Goal: Task Accomplishment & Management: Use online tool/utility

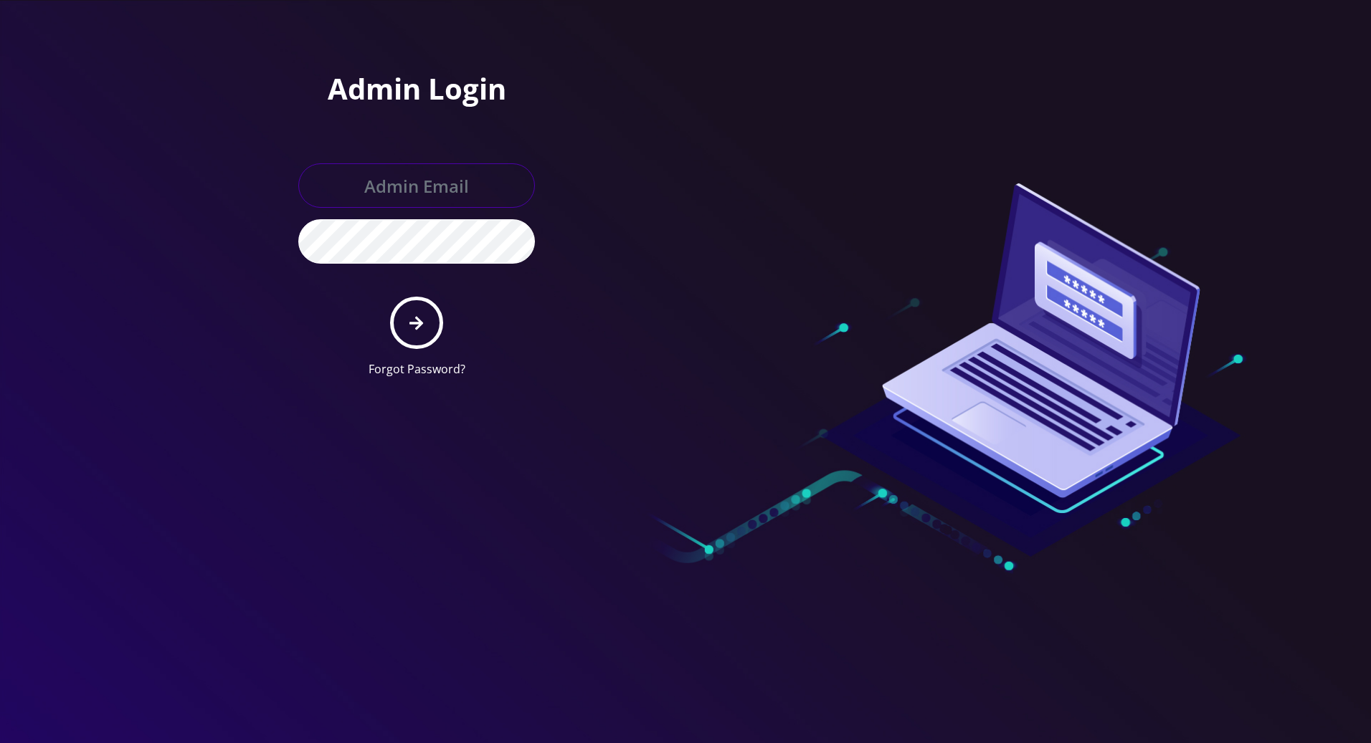
type input "[PERSON_NAME][EMAIL_ADDRESS][DOMAIN_NAME]"
click at [416, 330] on button "submit" at bounding box center [416, 323] width 52 height 52
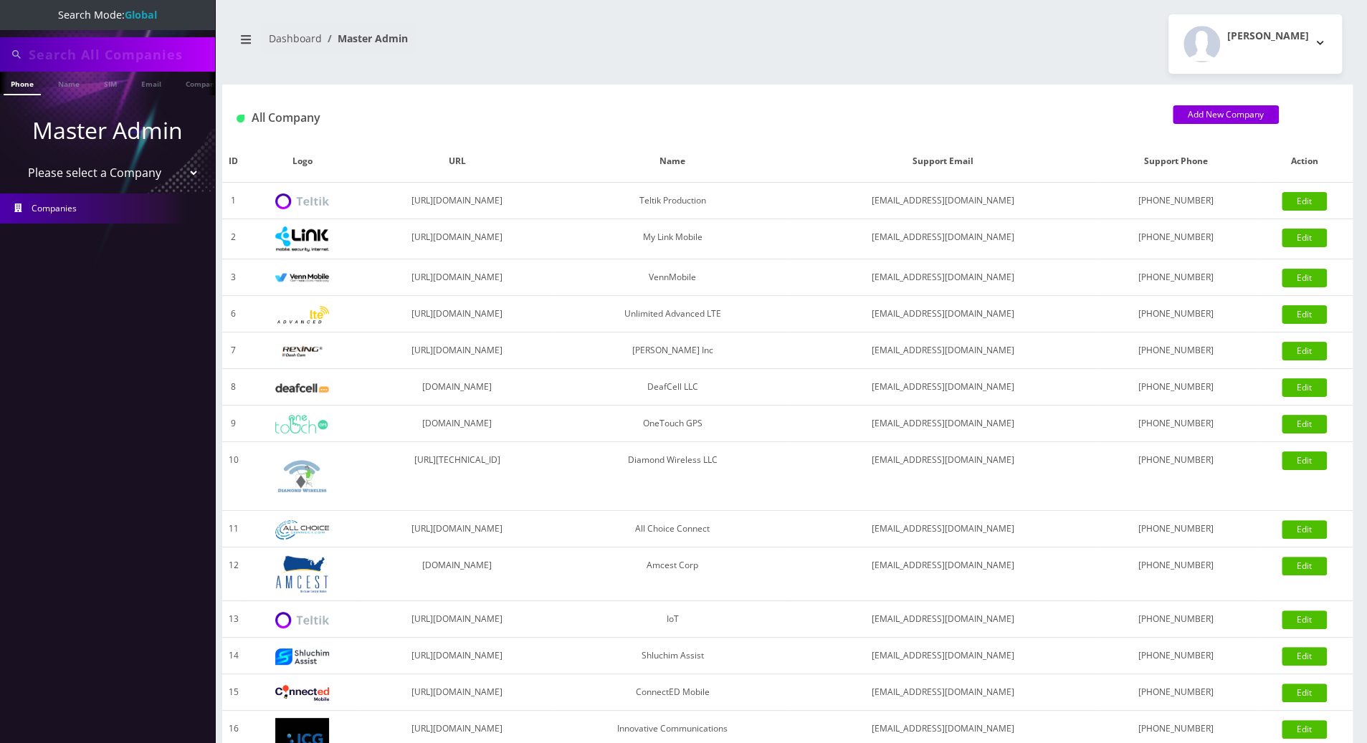
click at [116, 49] on input "text" at bounding box center [120, 54] width 183 height 27
click at [22, 381] on nav "Search Mode: Global Phone Name SIM Email Company Customer Master Admin Please s…" at bounding box center [107, 371] width 215 height 743
click at [126, 51] on input "text" at bounding box center [120, 54] width 183 height 27
type input "8483262149"
click at [21, 87] on link "Phone" at bounding box center [22, 84] width 37 height 24
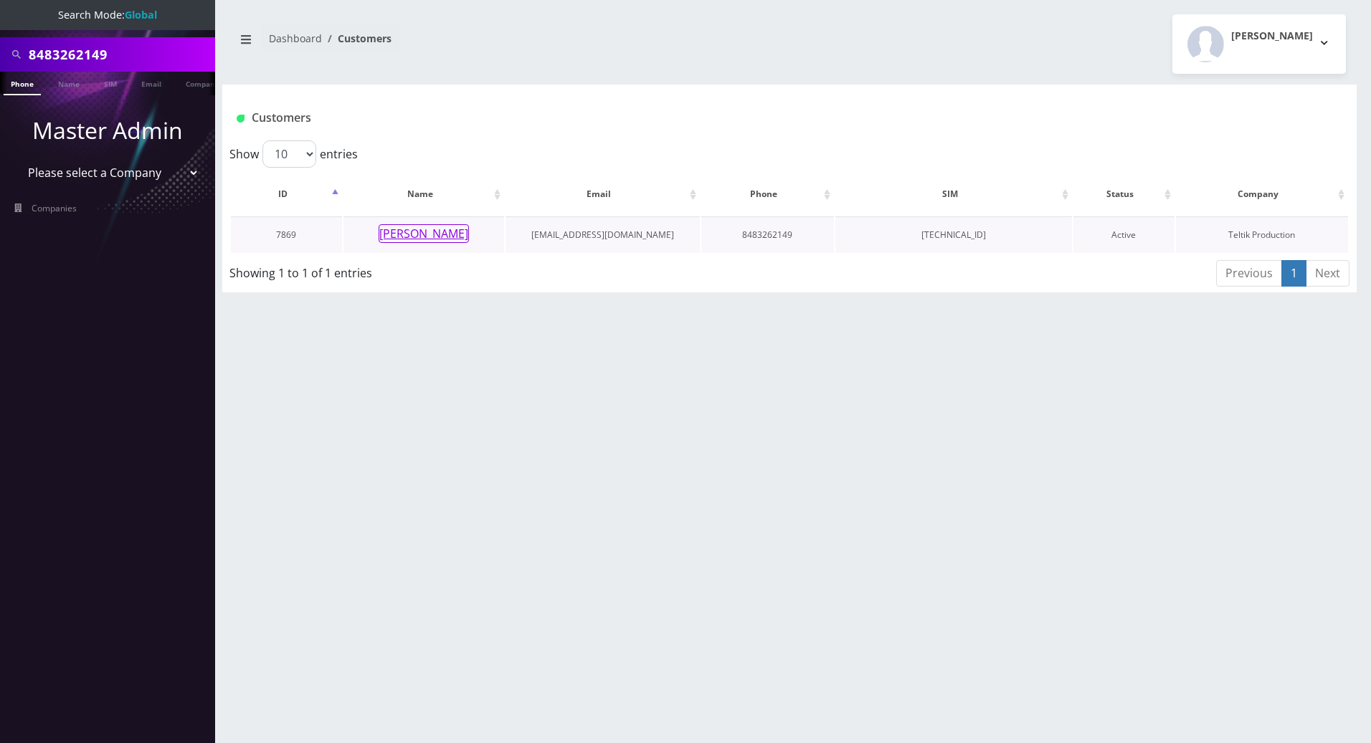
click at [429, 235] on button "[PERSON_NAME]" at bounding box center [423, 233] width 90 height 19
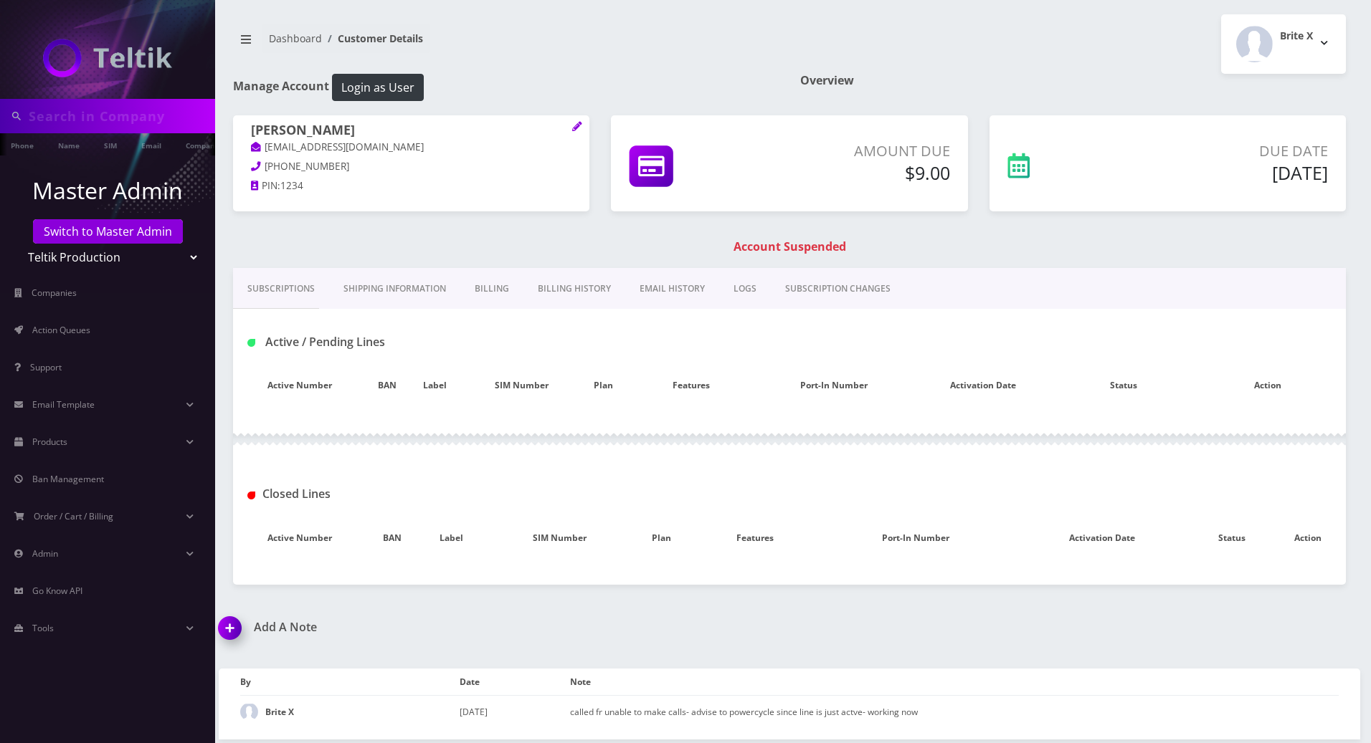
type input "8483262149"
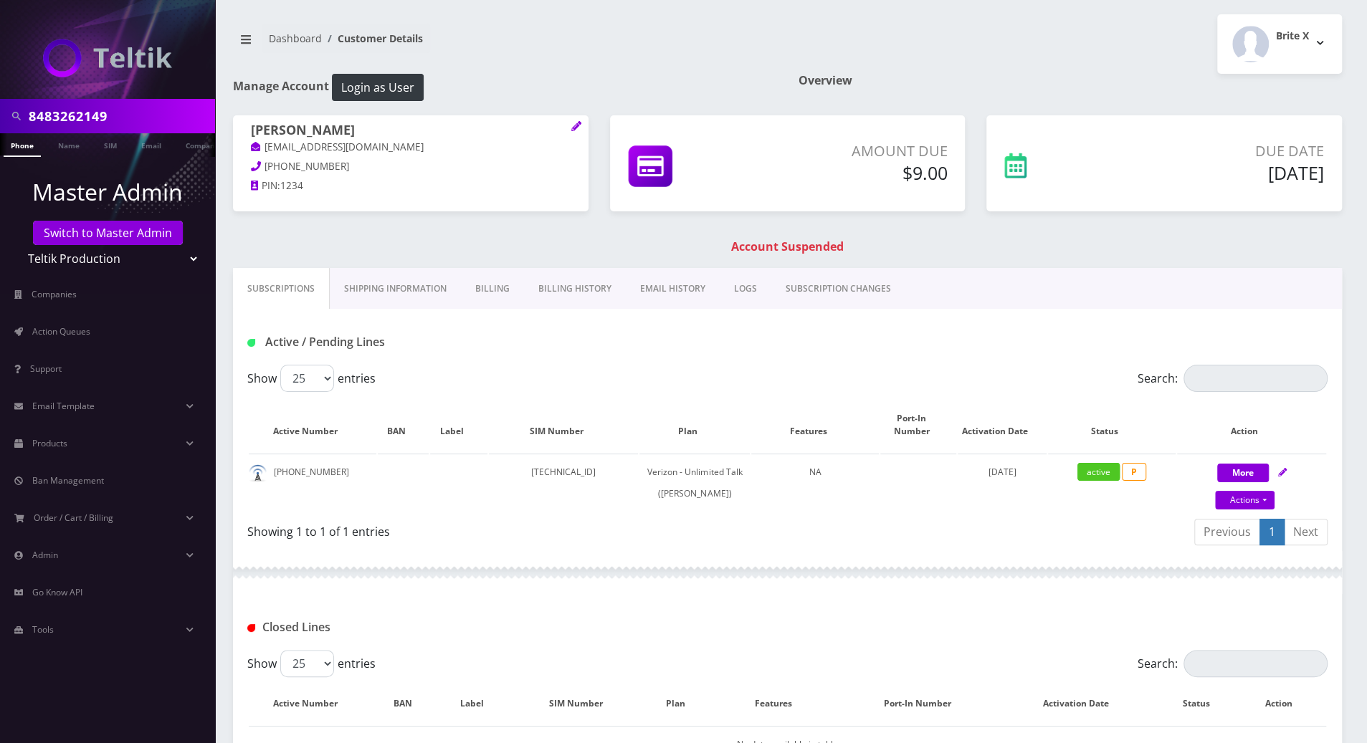
click at [561, 285] on link "Billing History" at bounding box center [575, 289] width 102 height 42
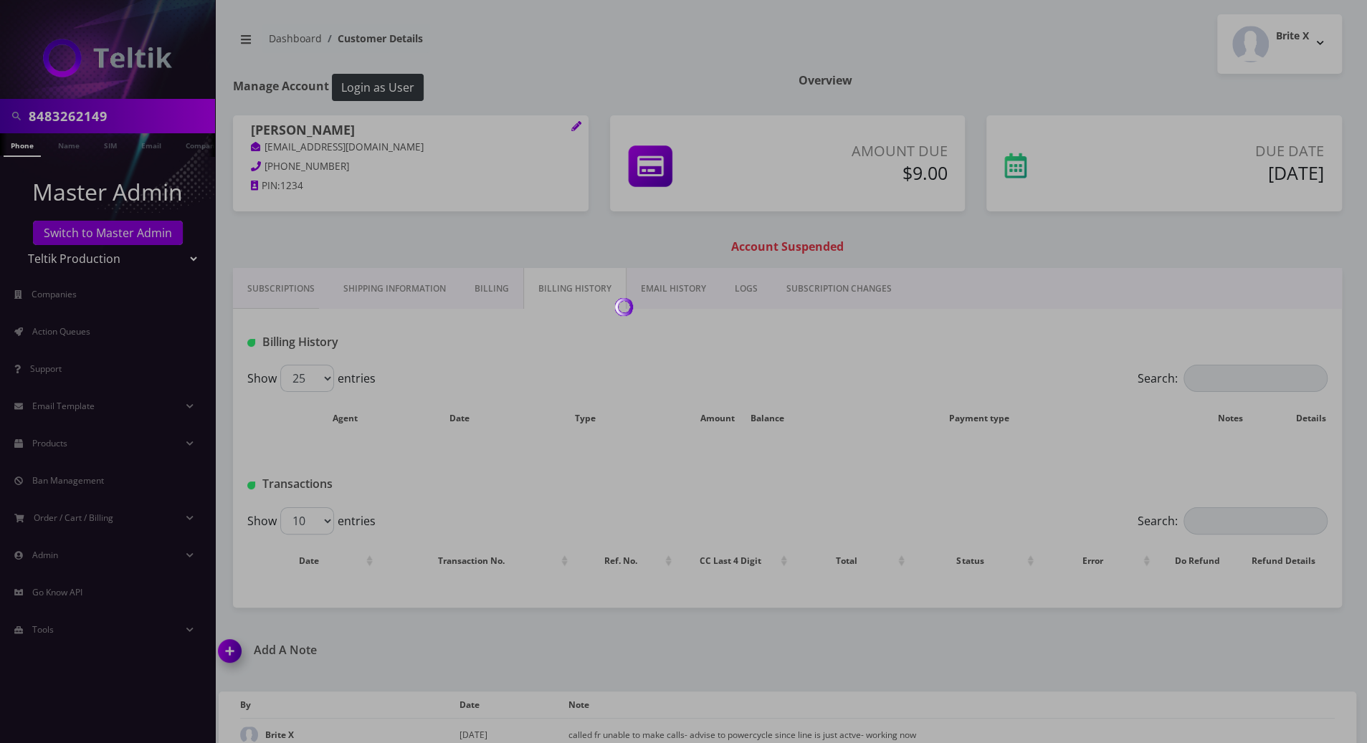
click at [561, 285] on link "Billing History" at bounding box center [574, 289] width 103 height 42
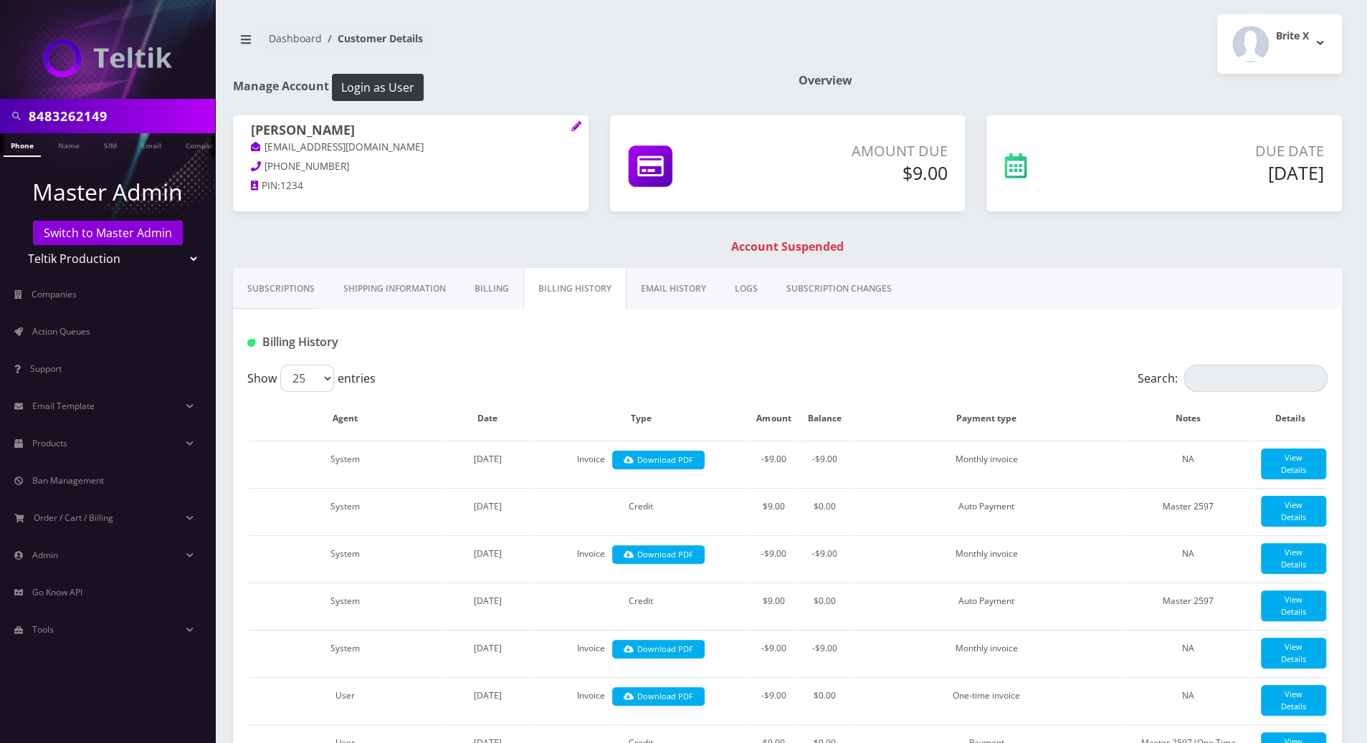
click at [1342, 330] on div "Subscriptions Shipping Information Billing Billing History EMAIL HISTORY LOGS S…" at bounding box center [787, 751] width 1130 height 966
click at [262, 280] on link "Subscriptions" at bounding box center [281, 289] width 96 height 42
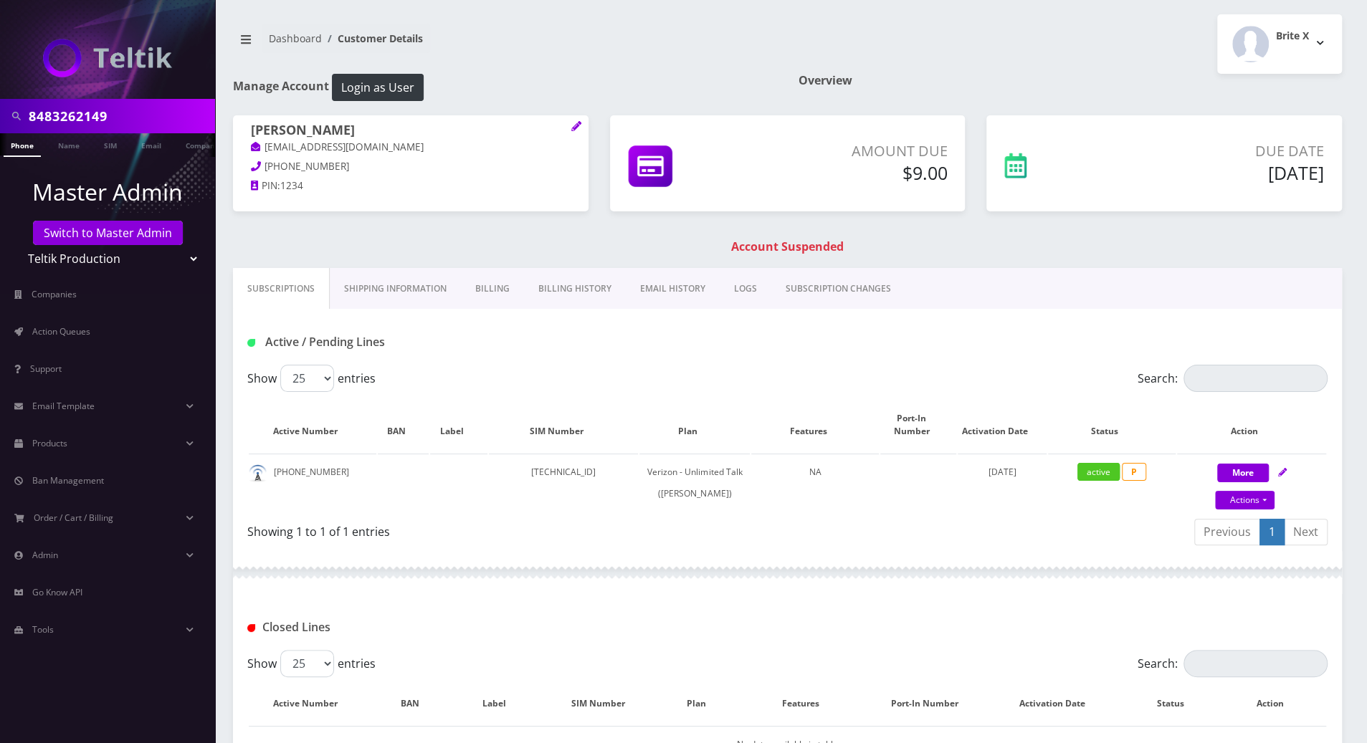
click at [1347, 323] on div "Subscriptions Shipping Information Billing Billing History EMAIL HISTORY LOGS S…" at bounding box center [787, 542] width 1130 height 548
click at [493, 287] on link "Billing" at bounding box center [492, 289] width 63 height 42
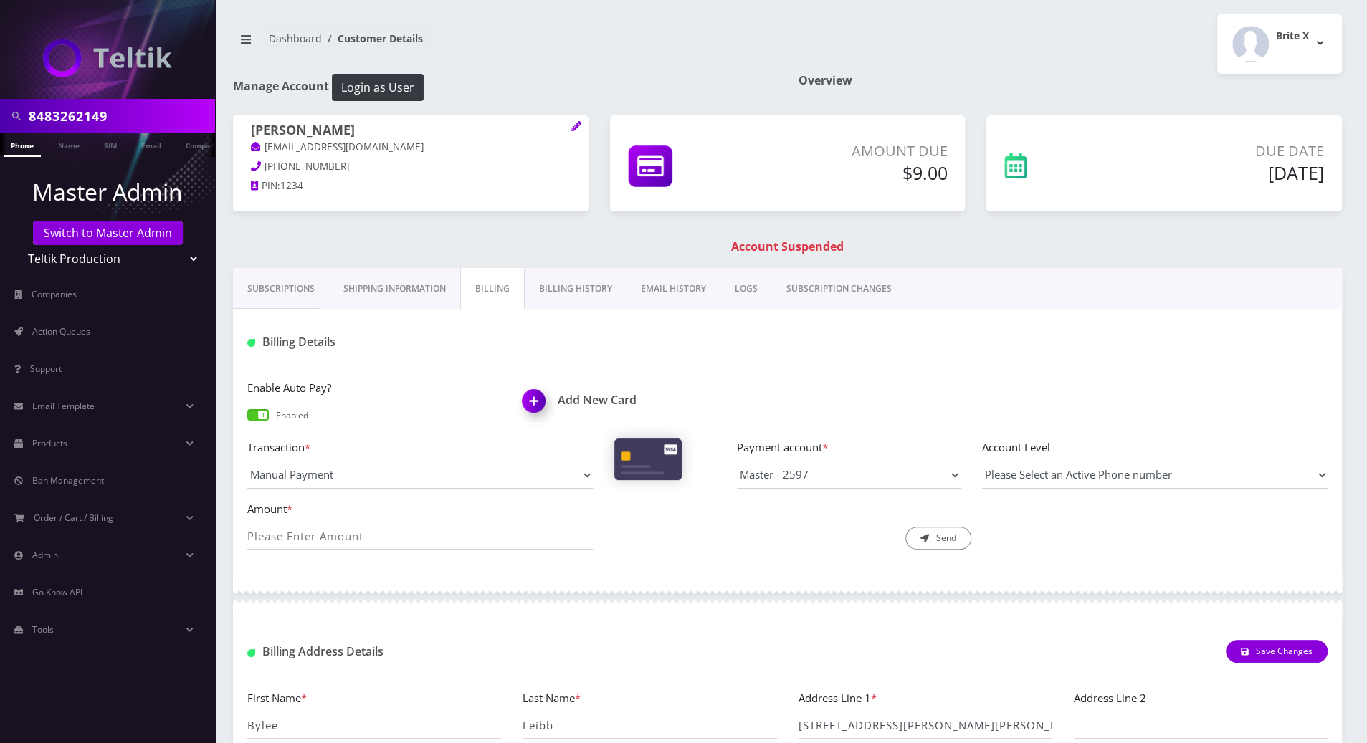
click at [1315, 351] on div at bounding box center [971, 342] width 735 height 24
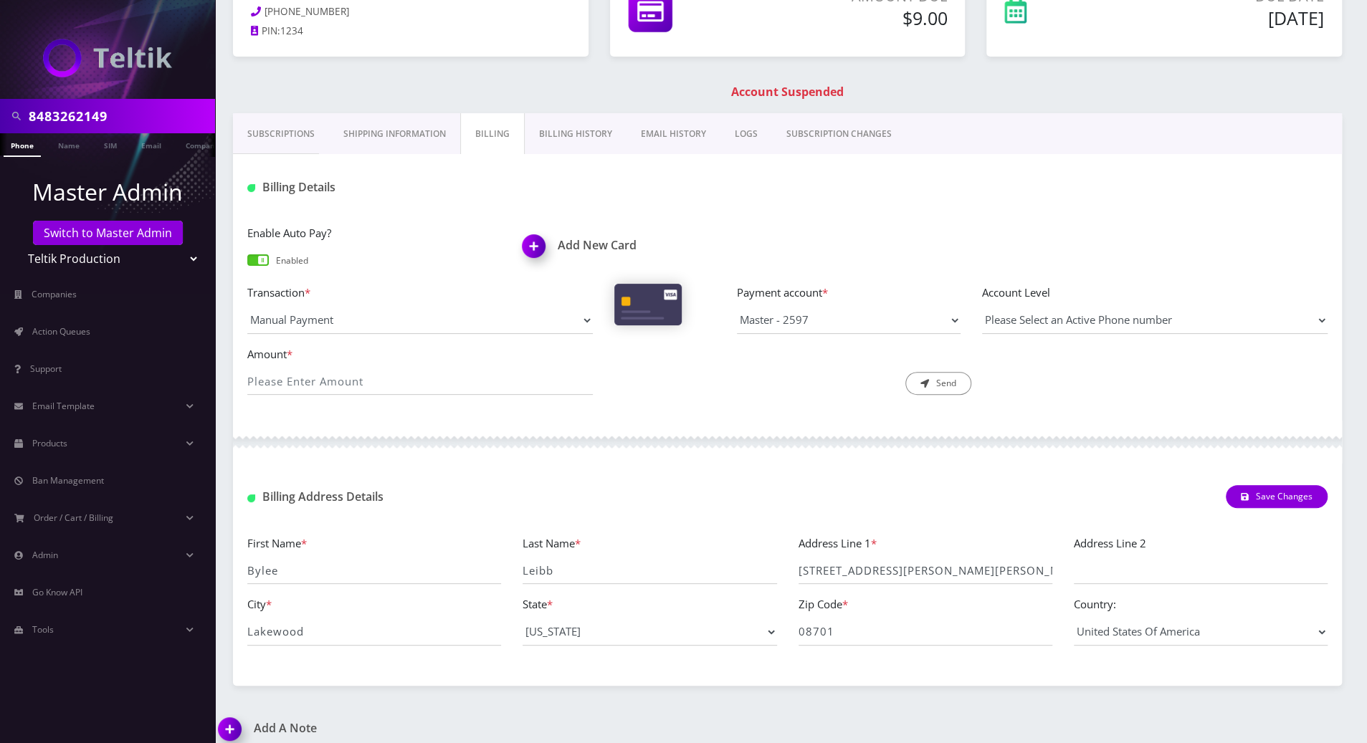
scroll to position [252, 0]
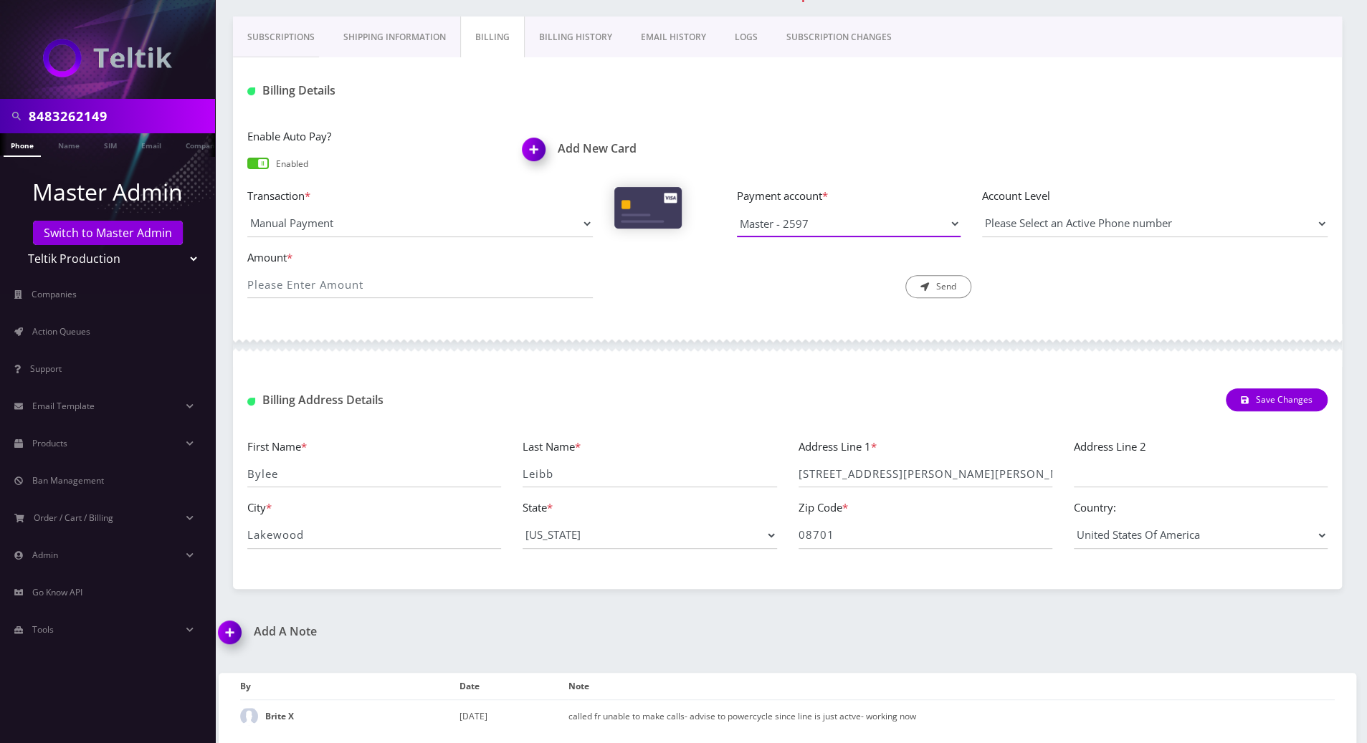
click at [945, 229] on select "Master - 2597" at bounding box center [849, 223] width 224 height 27
click at [1169, 330] on div at bounding box center [787, 345] width 1109 height 43
click at [1076, 599] on div "8483262149 Phone Name SIM Email Company Customer Dashboard Customer Details Bri…" at bounding box center [787, 246] width 1159 height 996
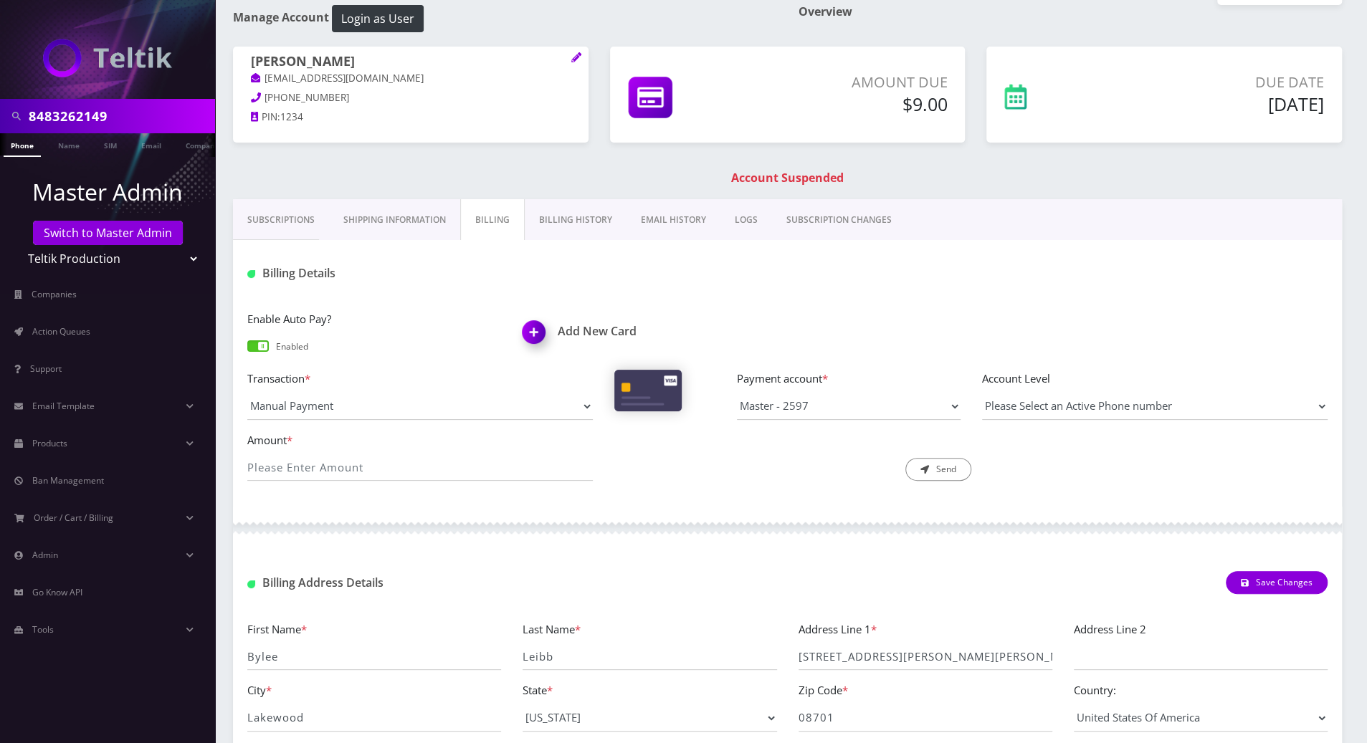
scroll to position [0, 0]
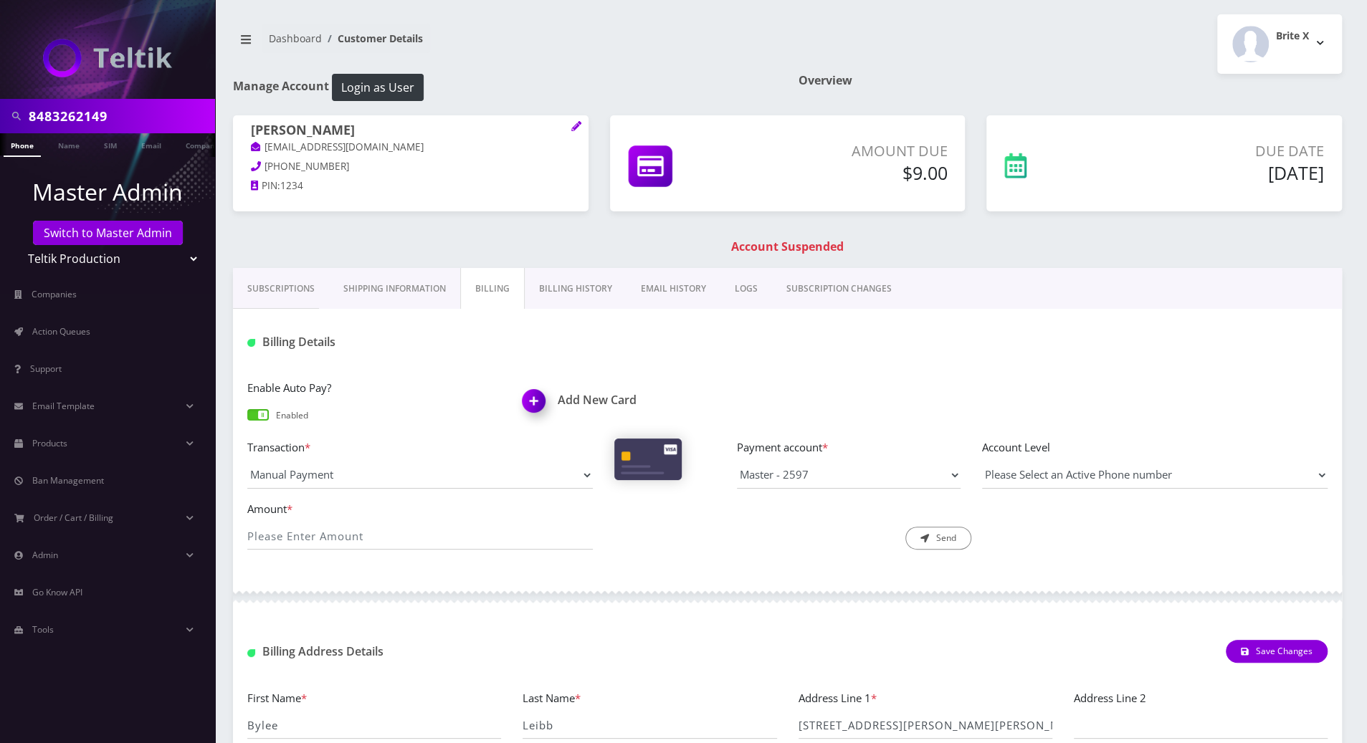
click at [560, 290] on link "Billing History" at bounding box center [576, 289] width 102 height 42
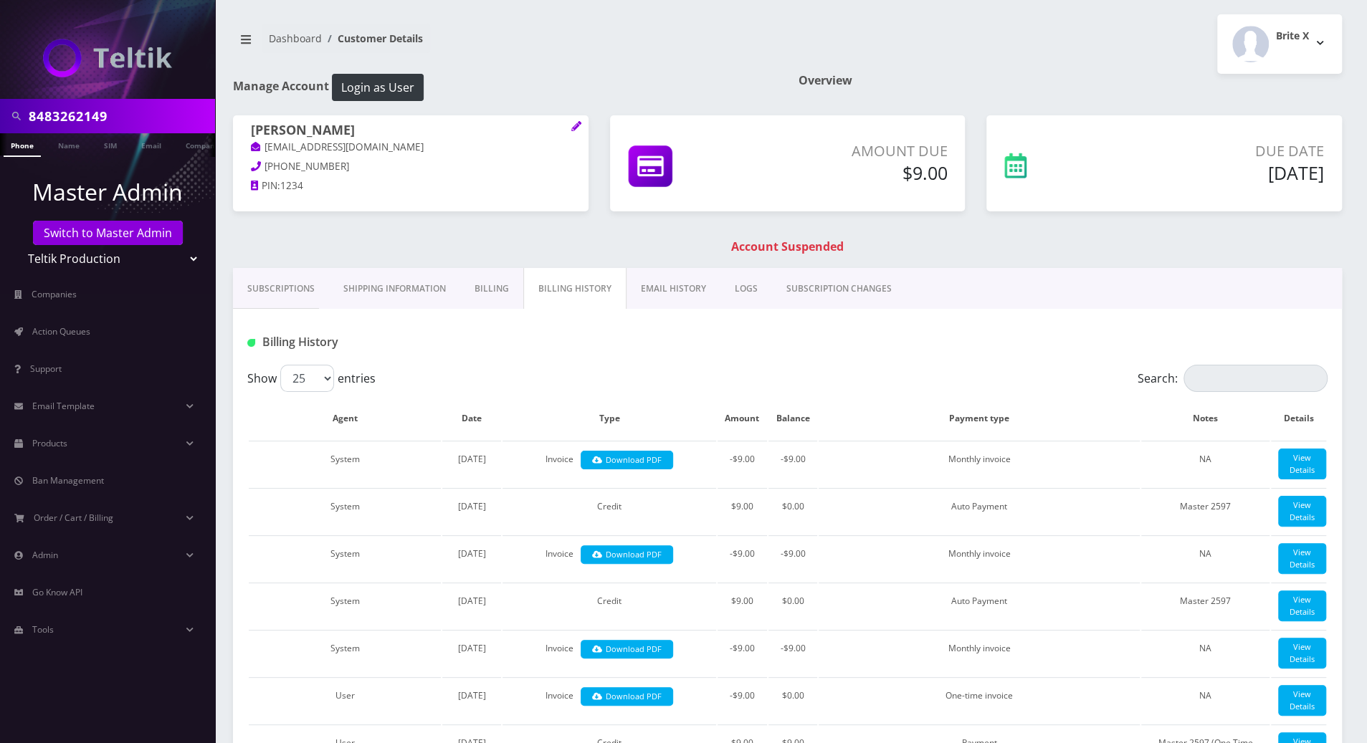
click at [482, 287] on link "Billing" at bounding box center [491, 289] width 63 height 42
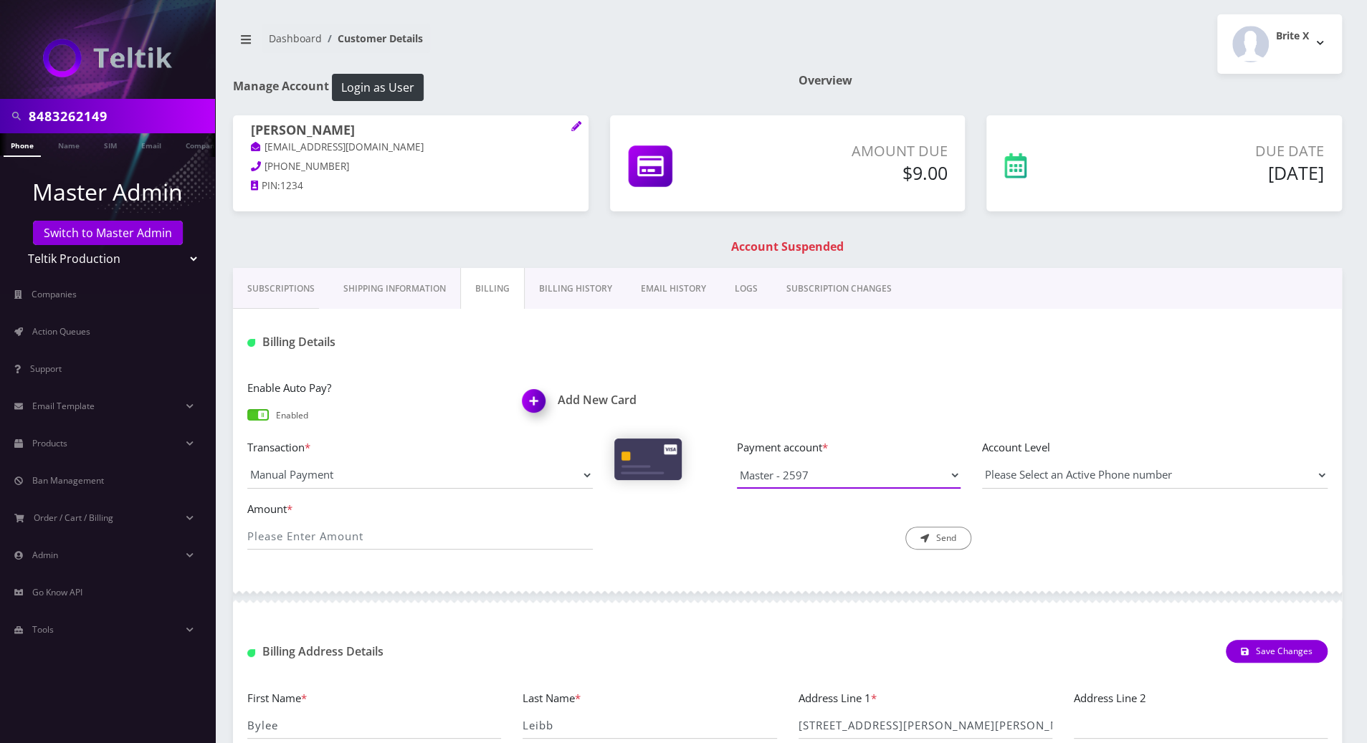
click at [946, 469] on select "Master - 2597" at bounding box center [849, 475] width 224 height 27
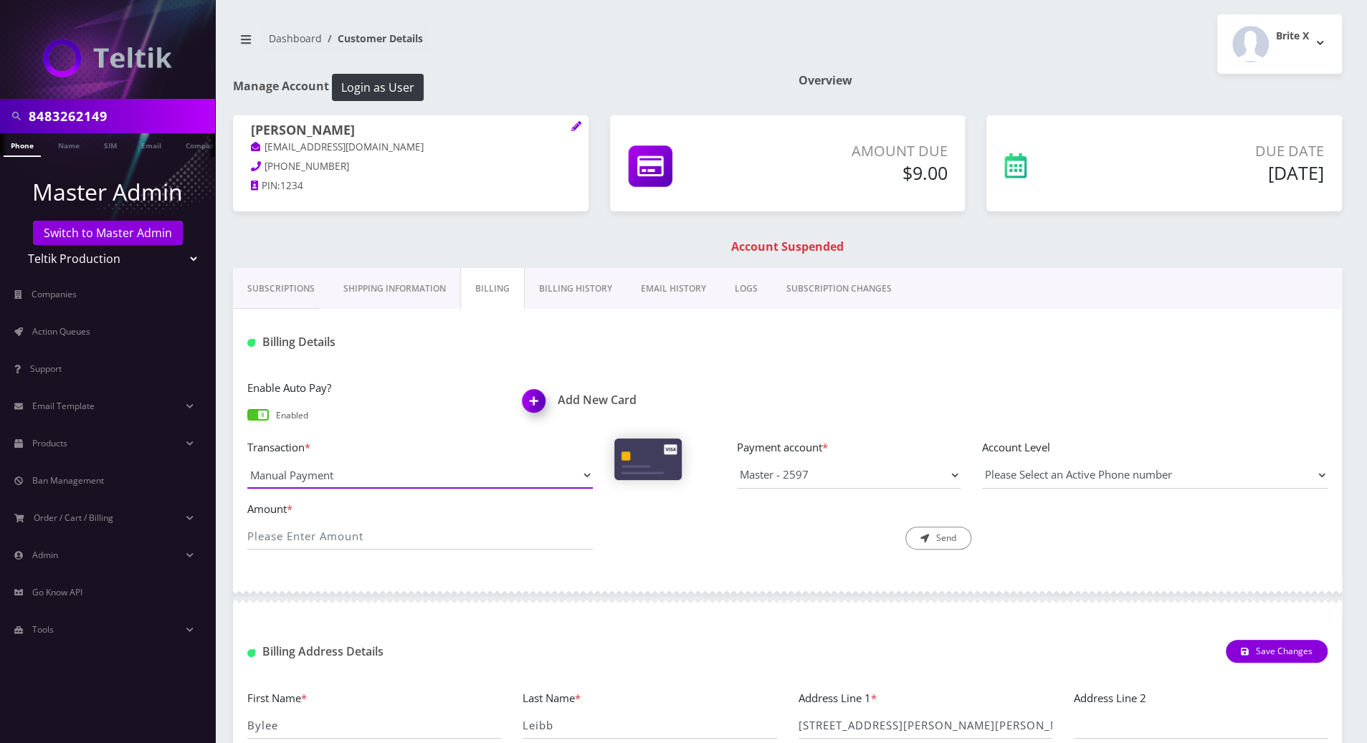
click at [579, 468] on select "Manual Payment Custom Charge Manual Credit Custom Invoice" at bounding box center [420, 475] width 346 height 27
click at [247, 462] on select "Manual Payment Custom Charge Manual Credit Custom Invoice" at bounding box center [420, 475] width 346 height 27
click at [383, 529] on input "Amount *" at bounding box center [420, 536] width 346 height 27
click at [1216, 363] on div "Billing Details" at bounding box center [787, 337] width 1109 height 56
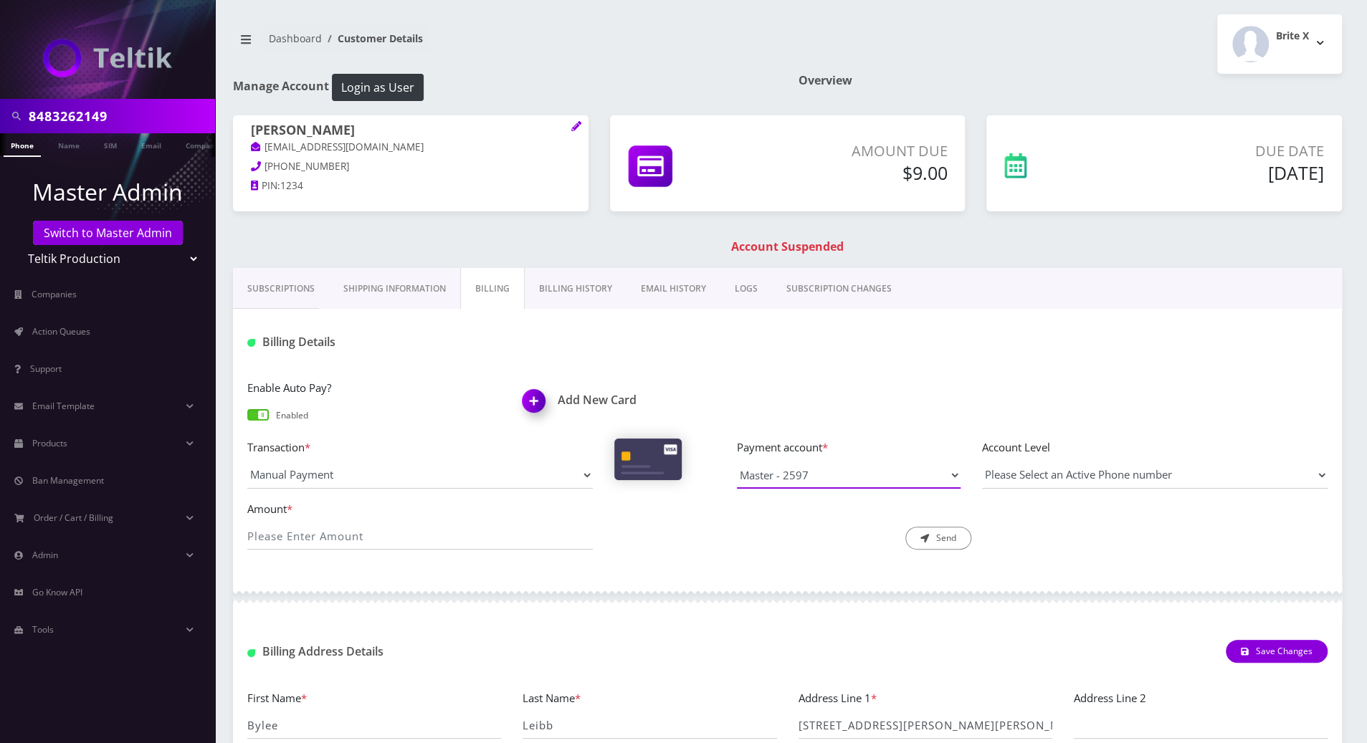
click at [832, 480] on select "Master - 2597" at bounding box center [849, 475] width 224 height 27
click at [737, 462] on select "Master - 2597" at bounding box center [849, 475] width 224 height 27
click at [398, 536] on input "Amount *" at bounding box center [420, 536] width 346 height 27
type input "9"
click at [1056, 475] on select "Please Select an Active Phone number 8483262149" at bounding box center [1155, 475] width 346 height 27
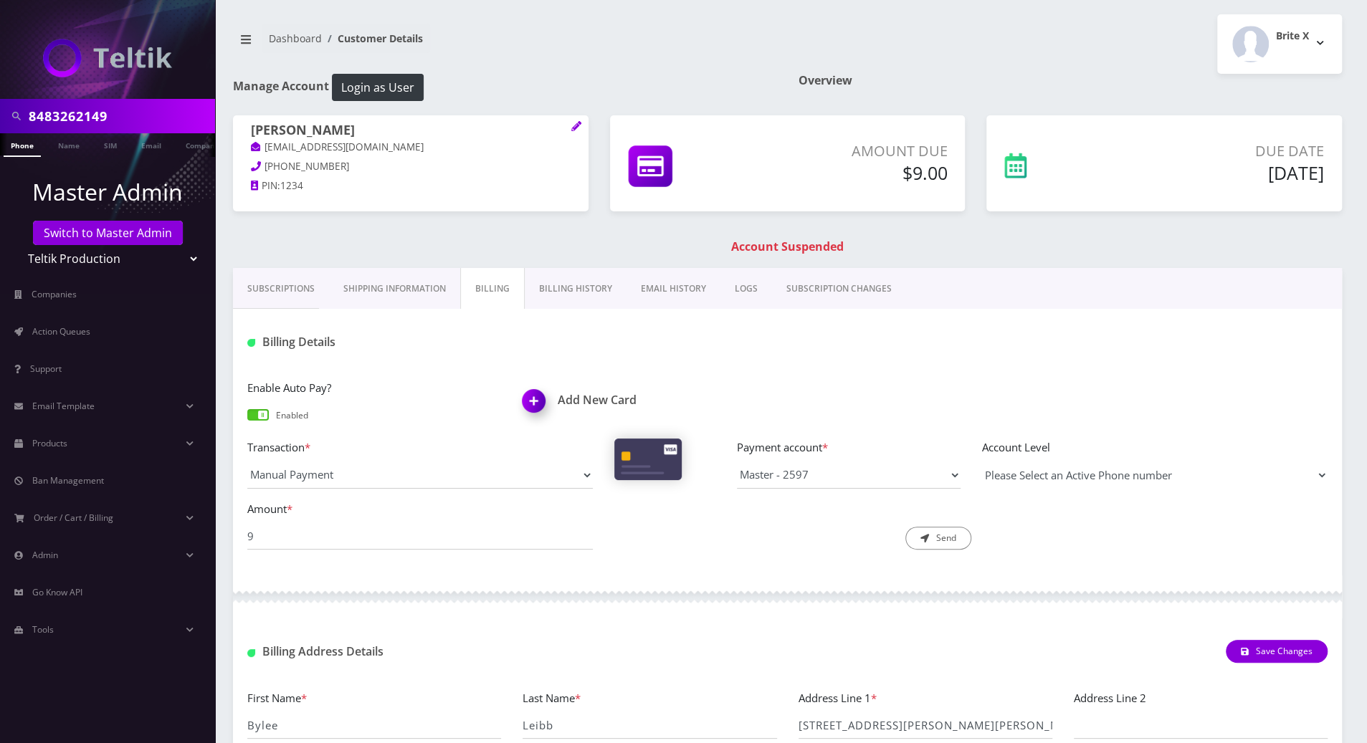
select select "202820"
click at [982, 462] on select "Please Select an Active Phone number 8483262149" at bounding box center [1155, 475] width 346 height 27
click at [944, 536] on button "Send" at bounding box center [938, 538] width 66 height 23
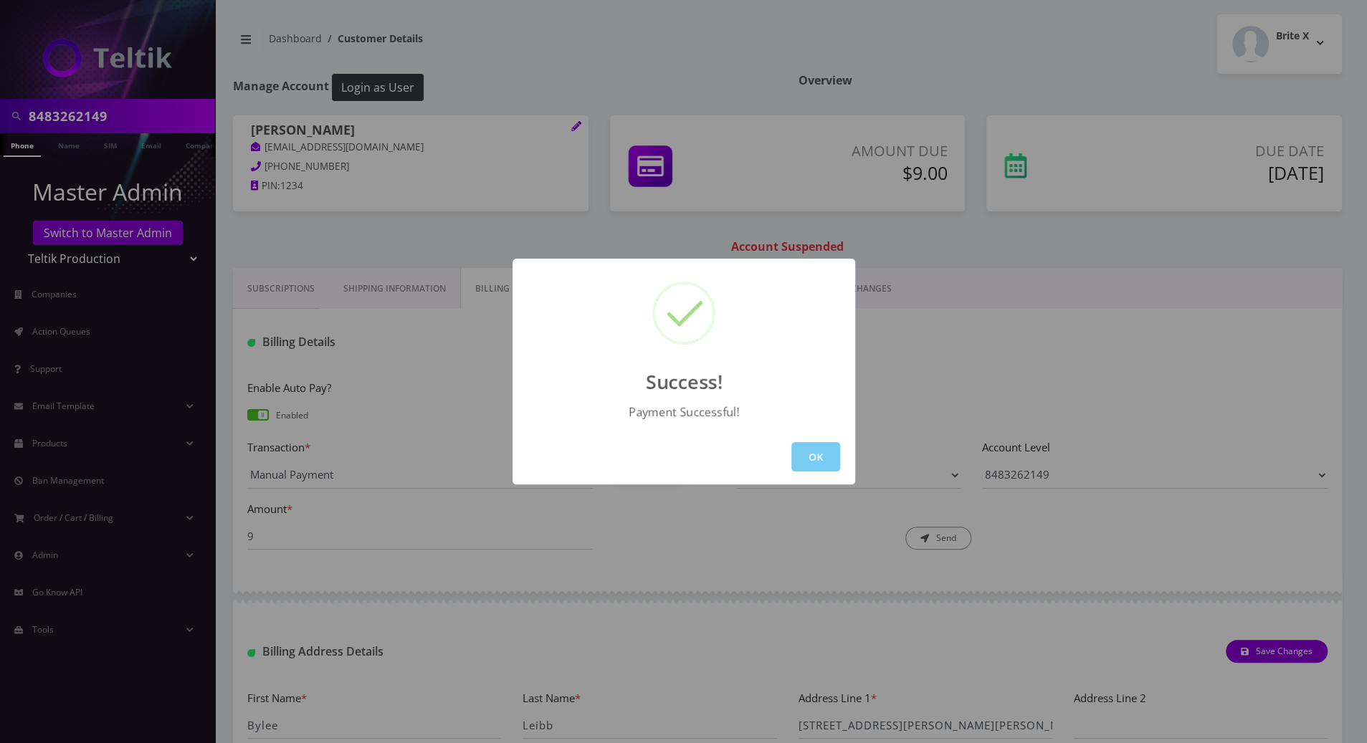
click at [813, 454] on button "OK" at bounding box center [815, 456] width 49 height 29
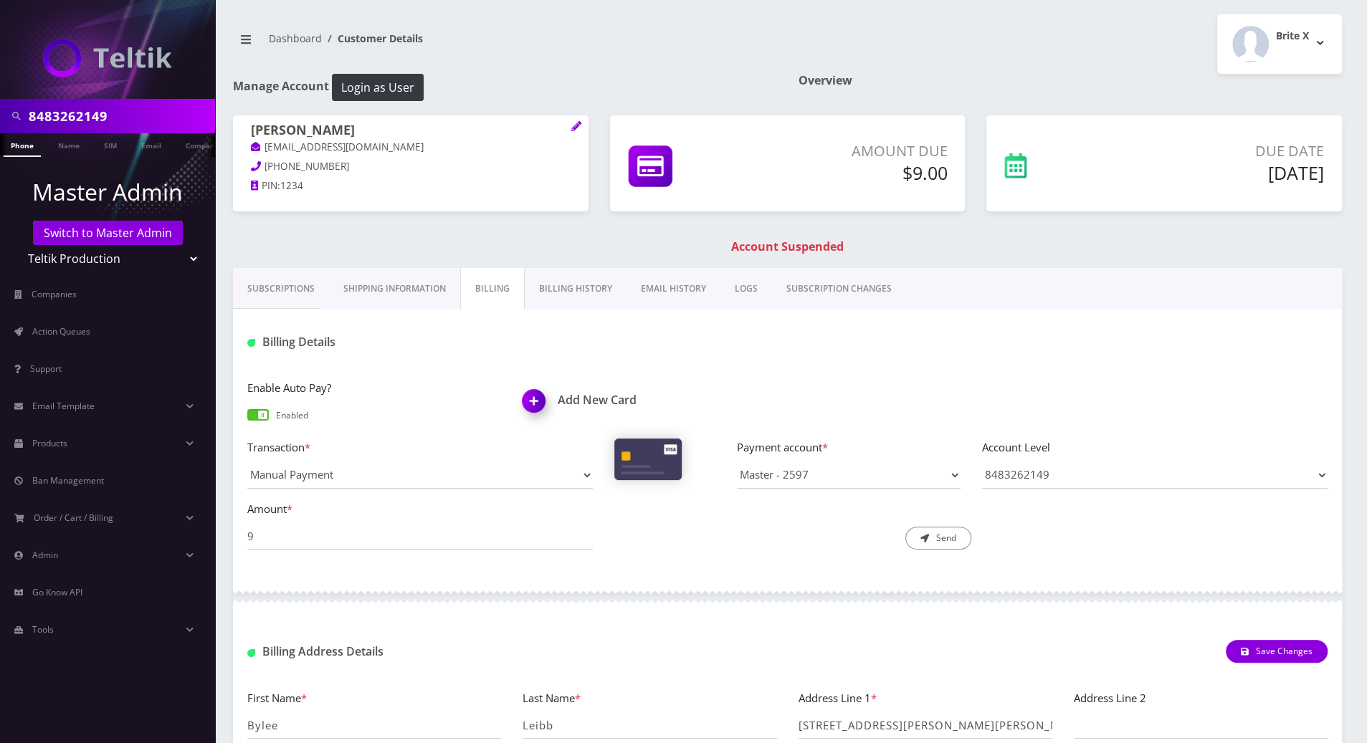
click at [965, 392] on div "Enable Auto Pay? Enabled Add New Card" at bounding box center [788, 408] width 1102 height 59
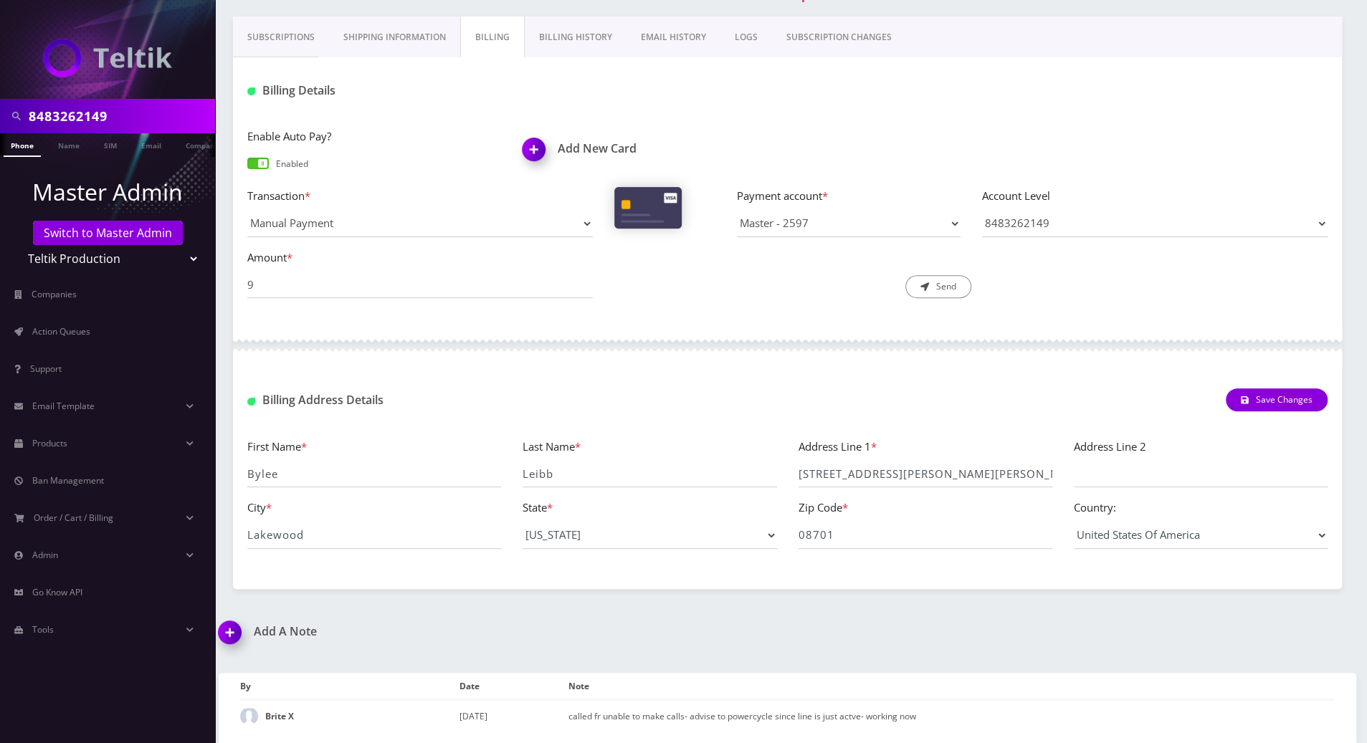
click at [262, 38] on link "Subscriptions" at bounding box center [281, 37] width 96 height 42
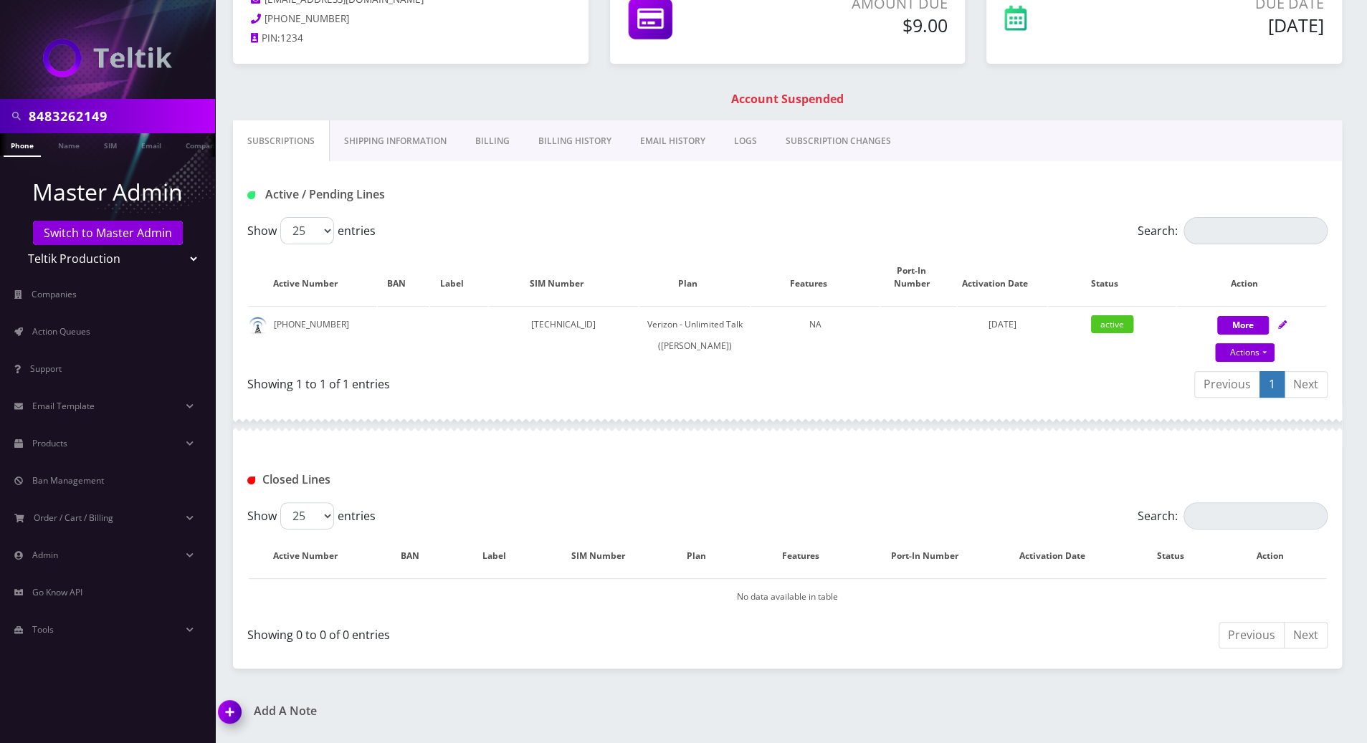
scroll to position [44, 0]
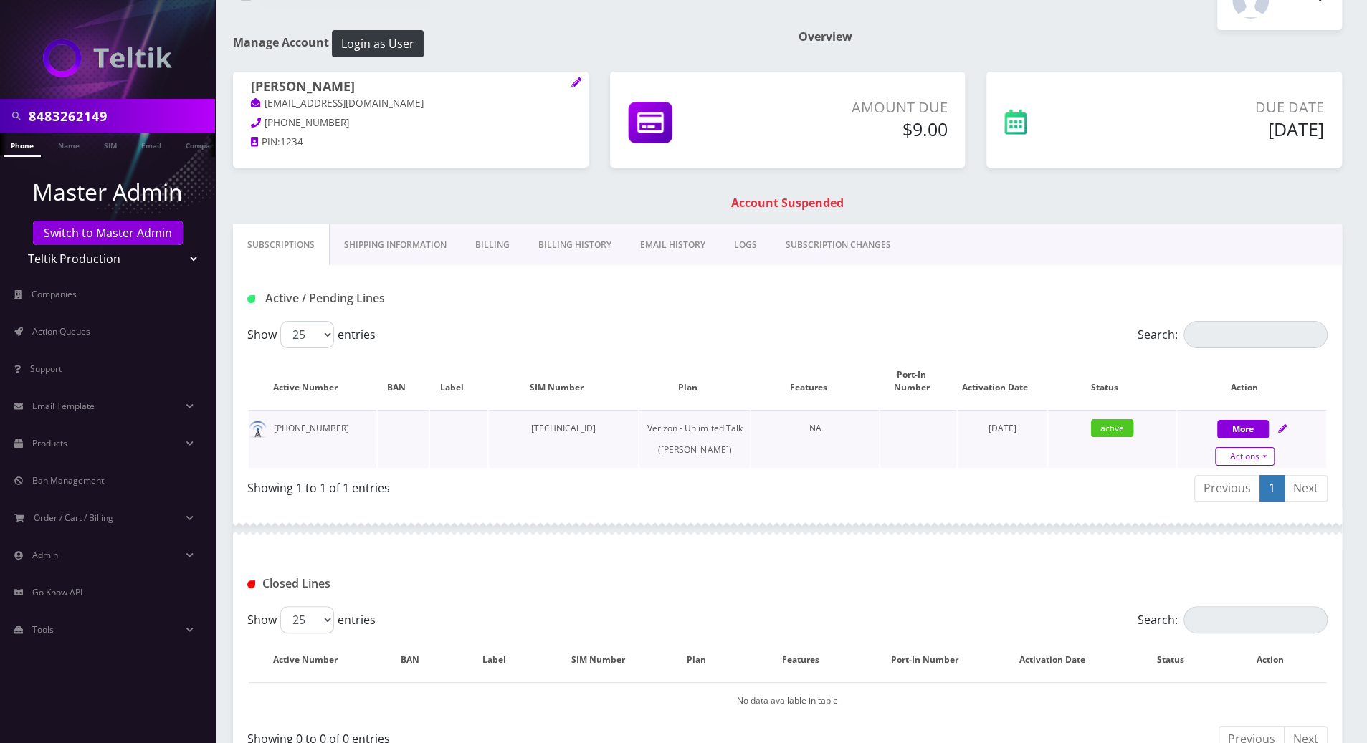
click at [1266, 448] on link "Actions" at bounding box center [1244, 456] width 59 height 19
select select "459"
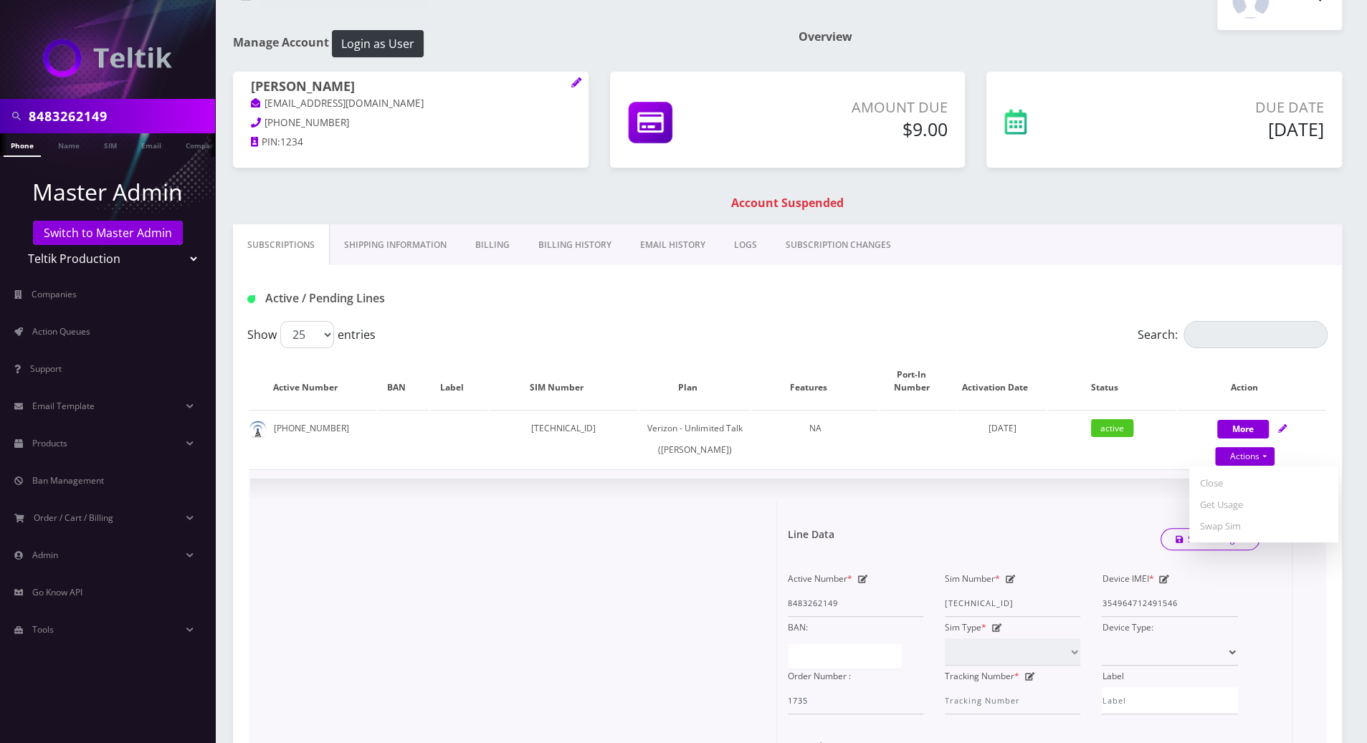
click at [1059, 495] on div "× Line Data Save Changes Active Number * 8483262149 Sim Number * 89148000011798…" at bounding box center [787, 744] width 1075 height 529
click at [17, 147] on link "Phone" at bounding box center [22, 145] width 37 height 24
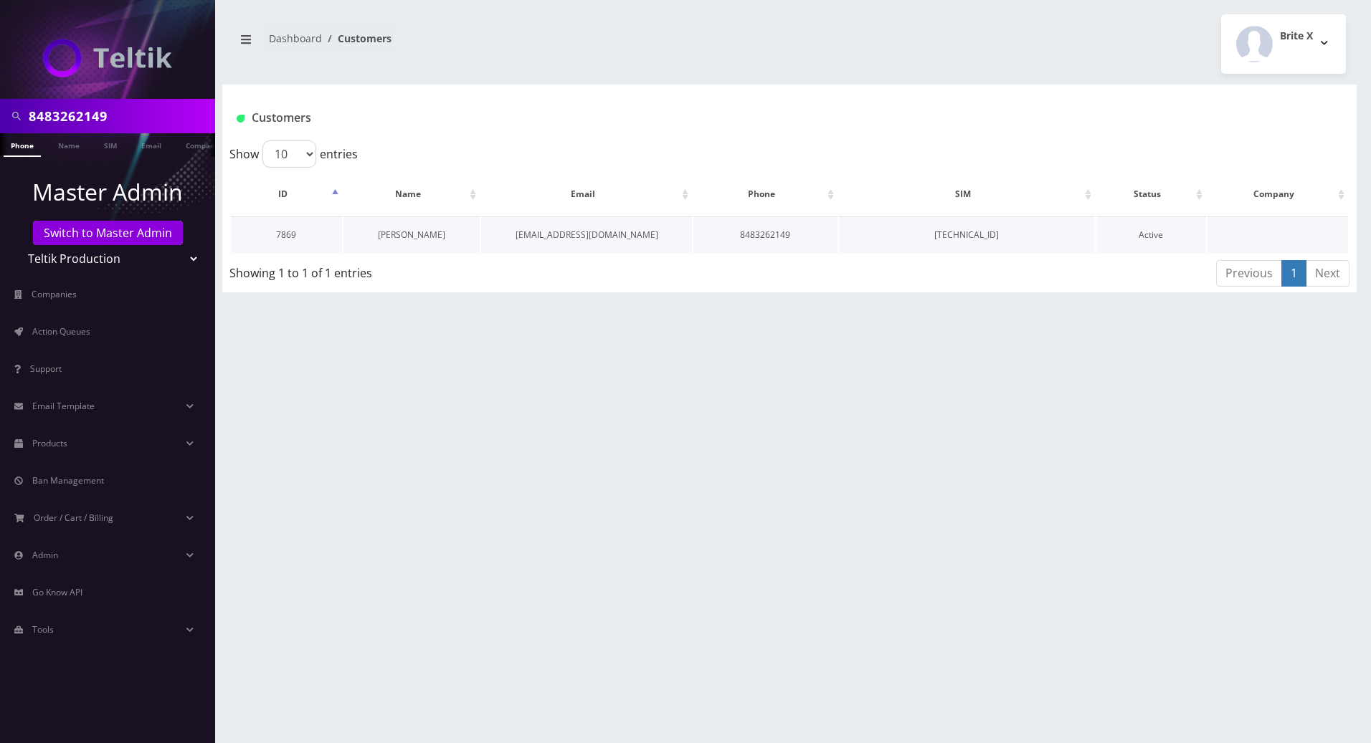
click at [404, 237] on link "[PERSON_NAME]" at bounding box center [411, 235] width 67 height 12
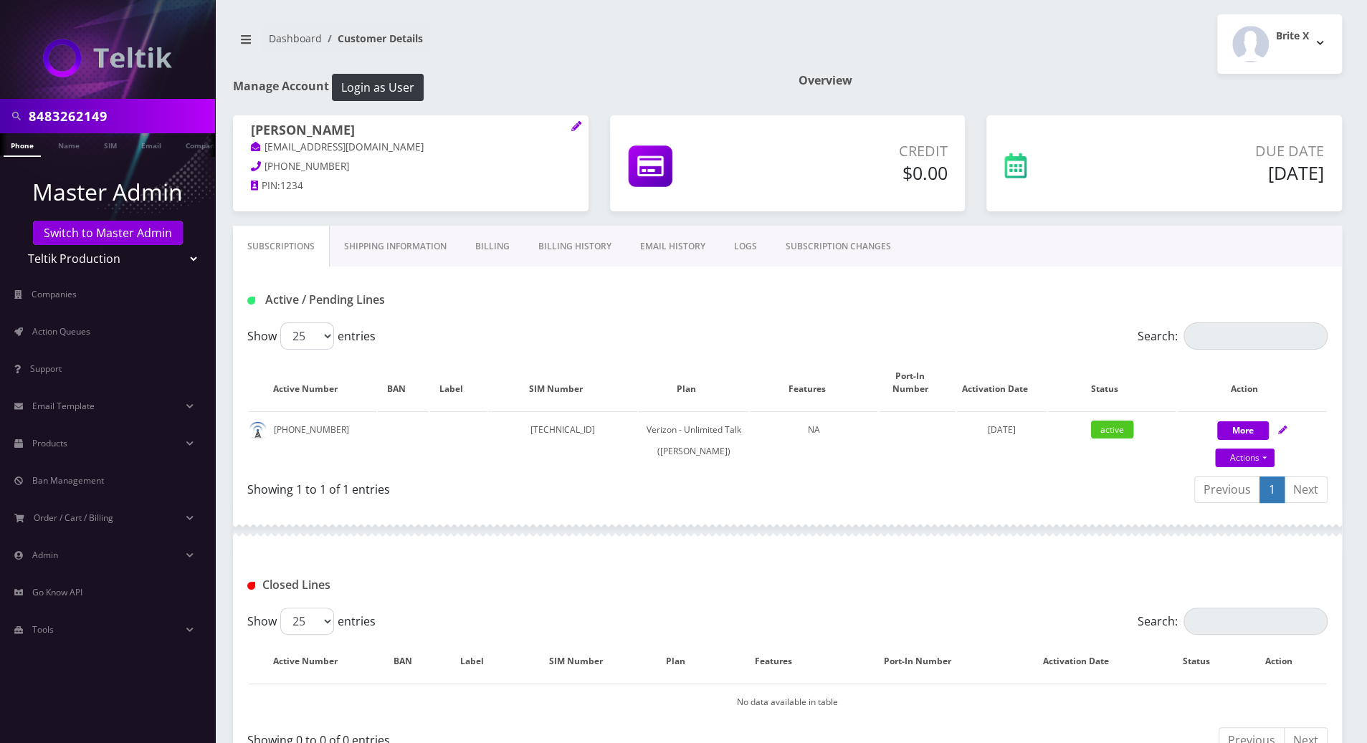
click at [962, 492] on div "Previous 1 Next" at bounding box center [1064, 492] width 530 height 34
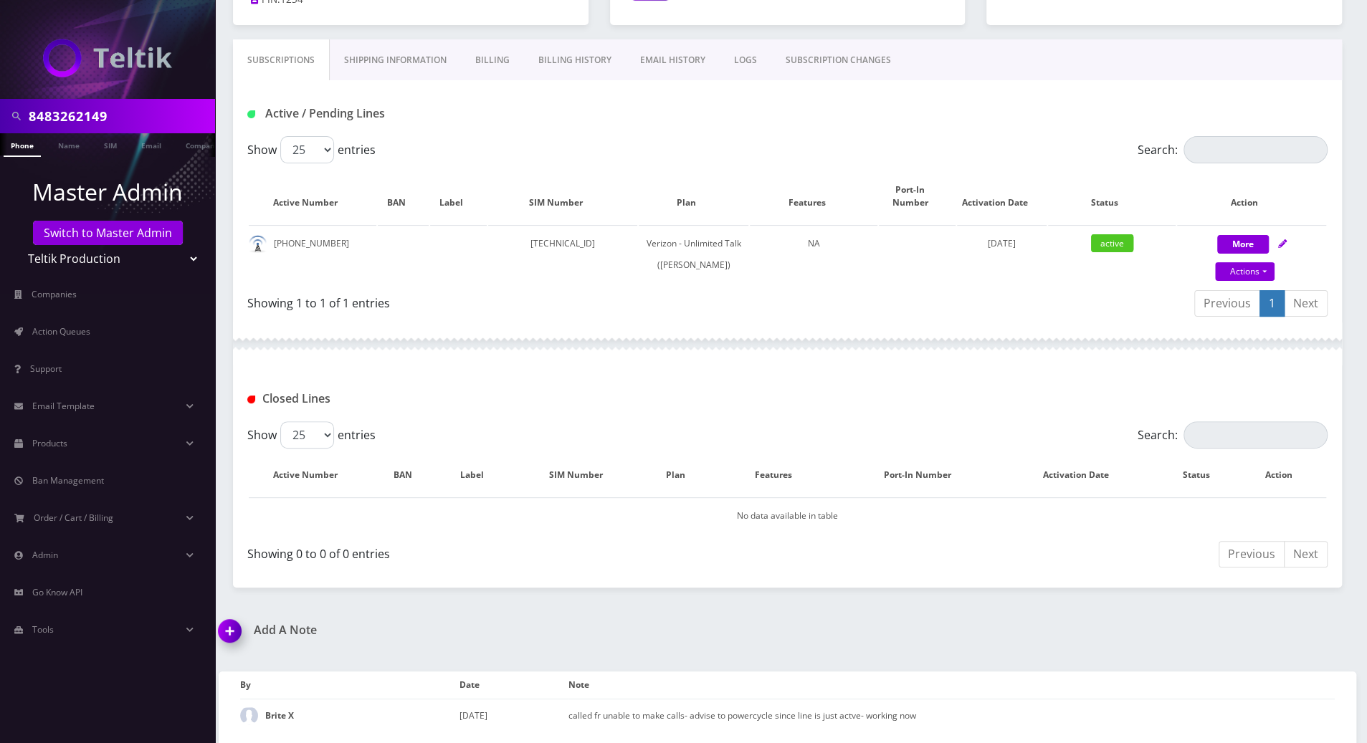
scroll to position [95, 0]
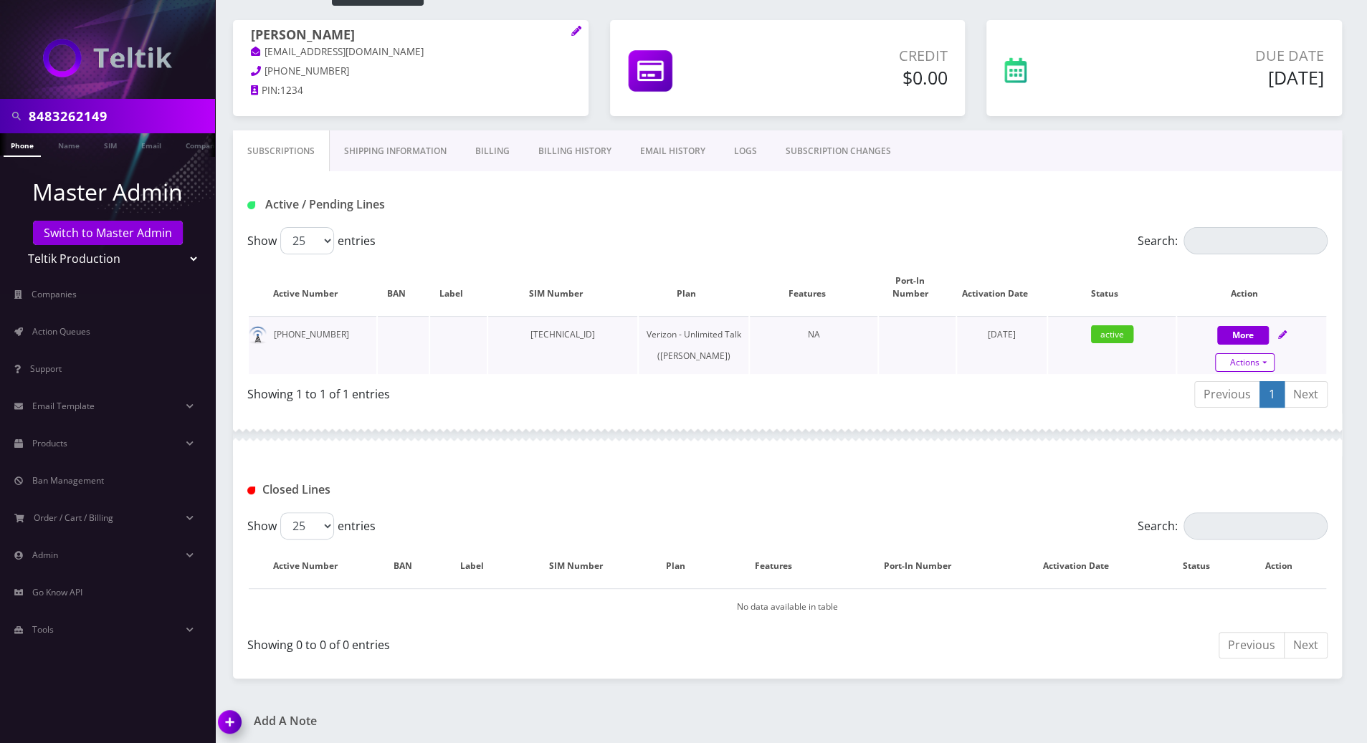
click at [1266, 353] on link "Actions" at bounding box center [1244, 362] width 59 height 19
select select "459"
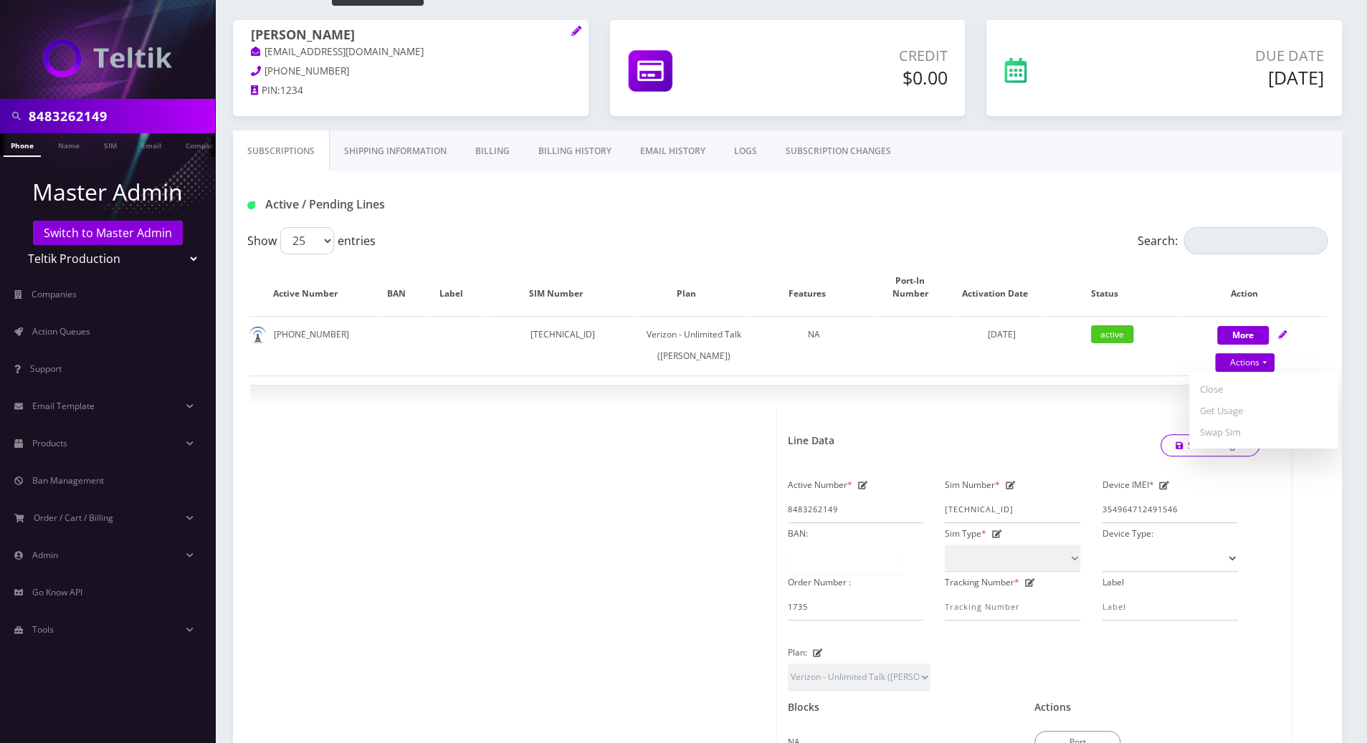
click at [937, 202] on div "Active / Pending Lines" at bounding box center [788, 205] width 1102 height 24
click at [936, 202] on div "Active / Pending Lines" at bounding box center [788, 205] width 1102 height 24
click at [1275, 421] on span "×" at bounding box center [1276, 416] width 10 height 24
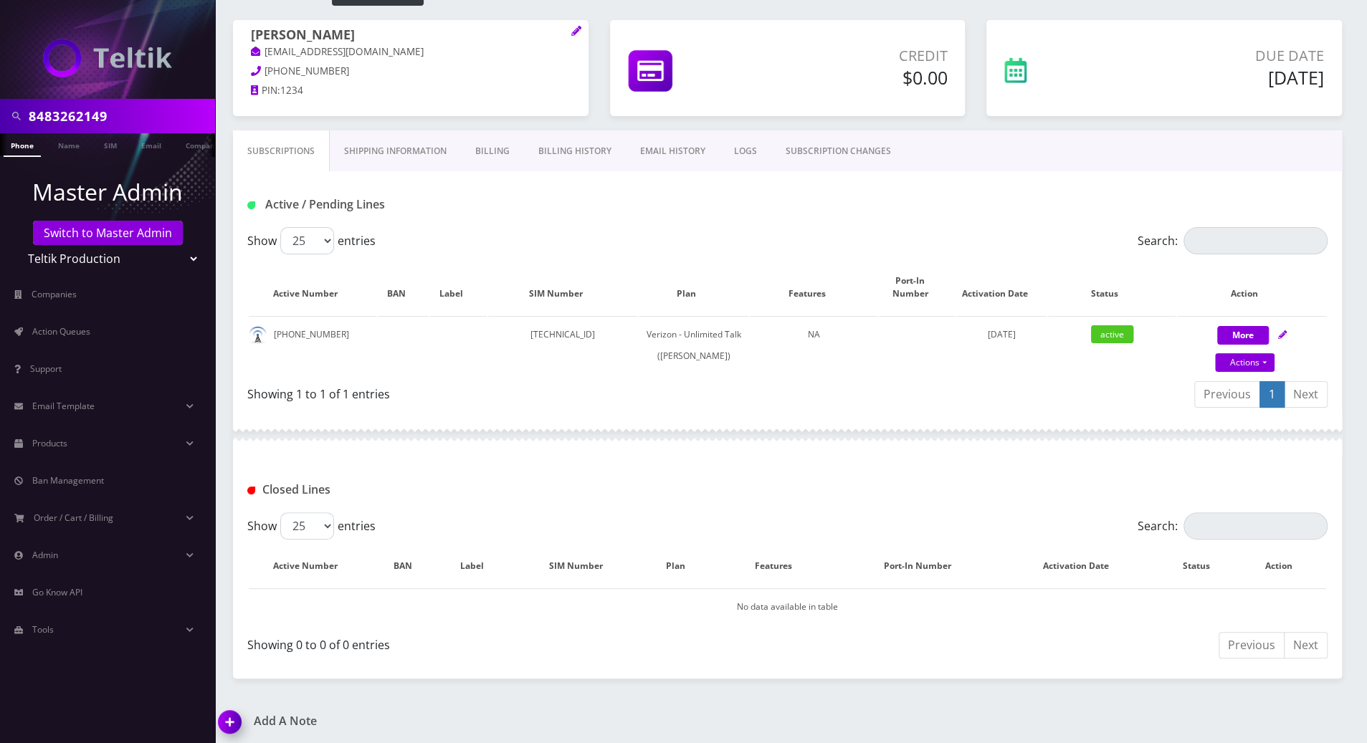
click at [876, 440] on div at bounding box center [787, 435] width 1109 height 43
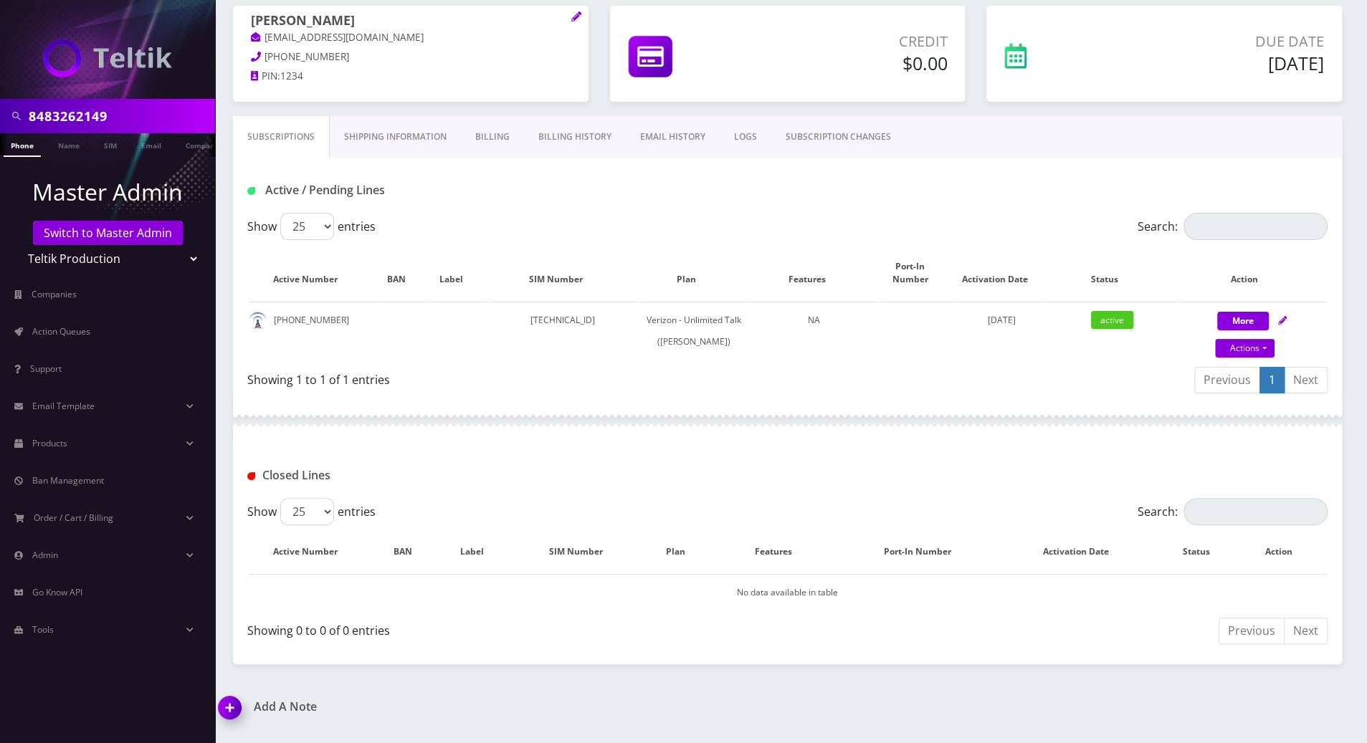
scroll to position [0, 0]
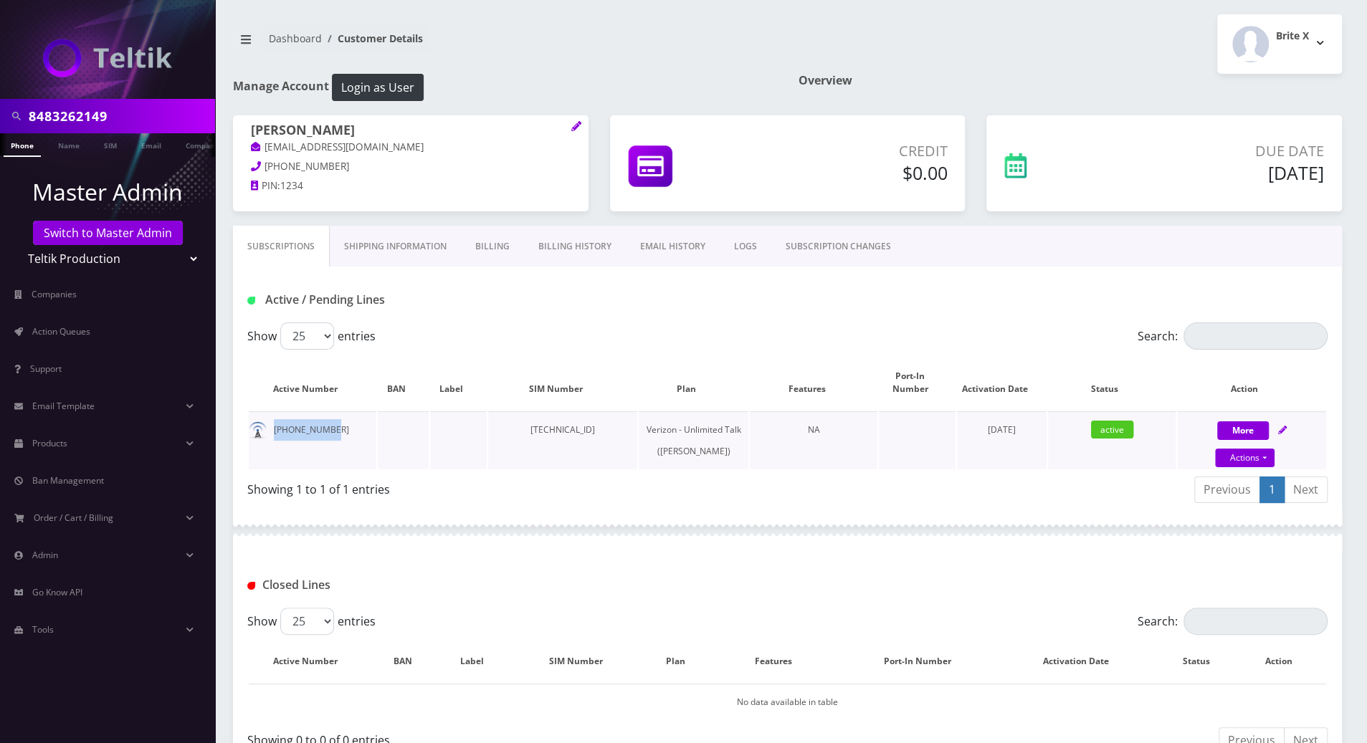
drag, startPoint x: 330, startPoint y: 416, endPoint x: 270, endPoint y: 422, distance: 59.8
click at [270, 422] on td "848-326-2149" at bounding box center [313, 440] width 128 height 58
copy td "848-326-2149"
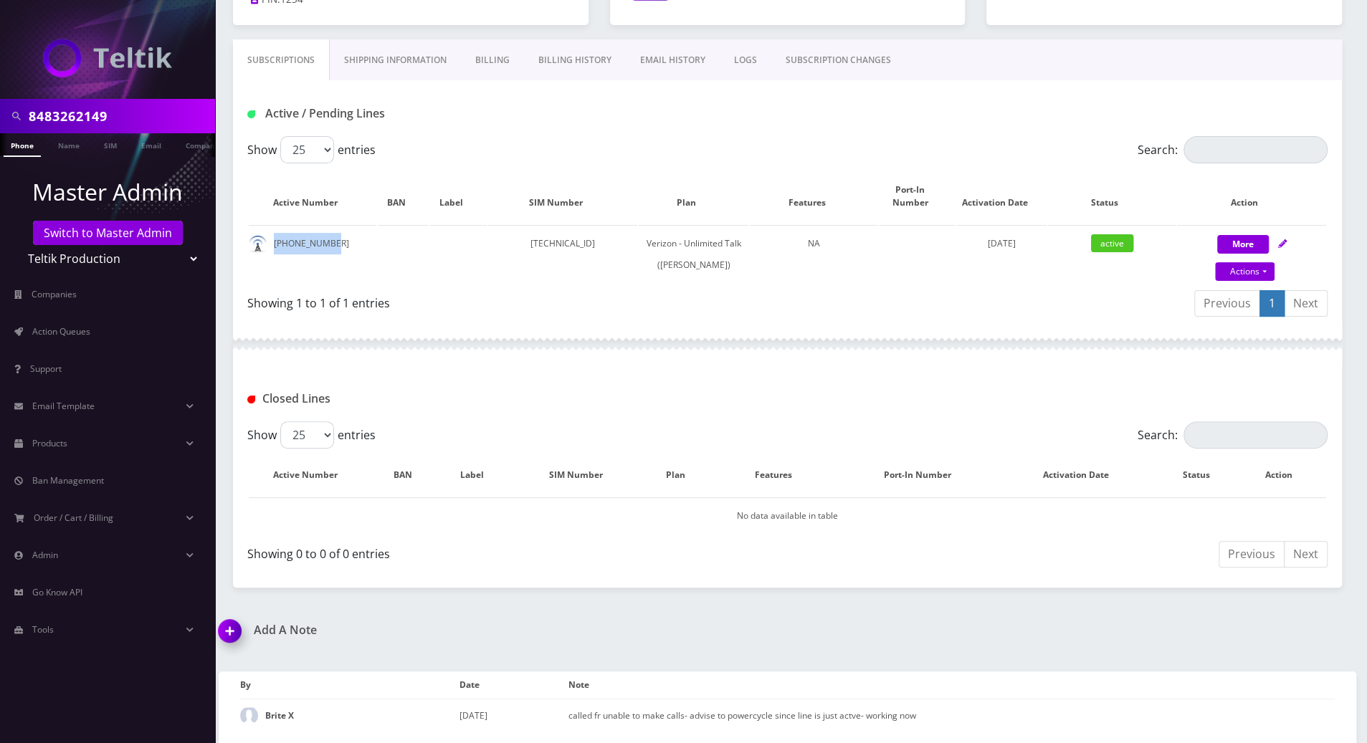
click at [232, 636] on img at bounding box center [232, 636] width 42 height 42
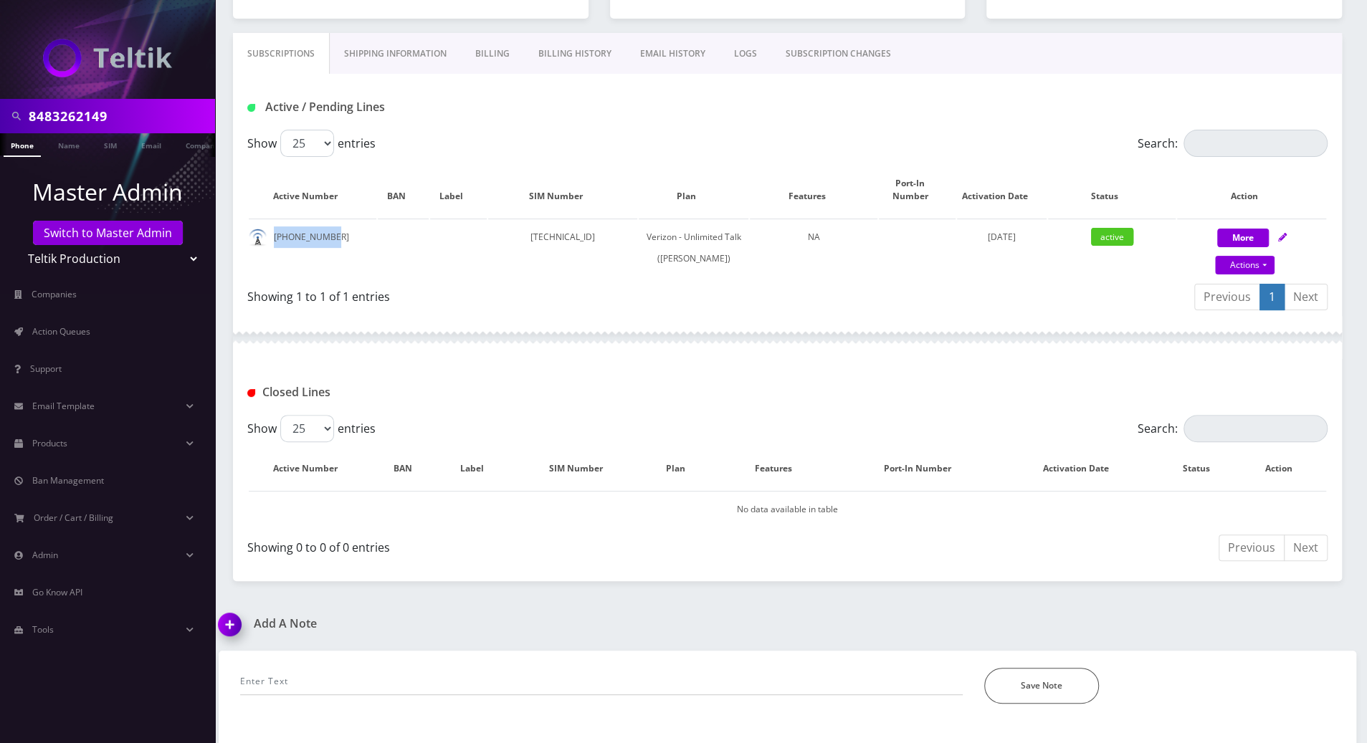
scroll to position [275, 0]
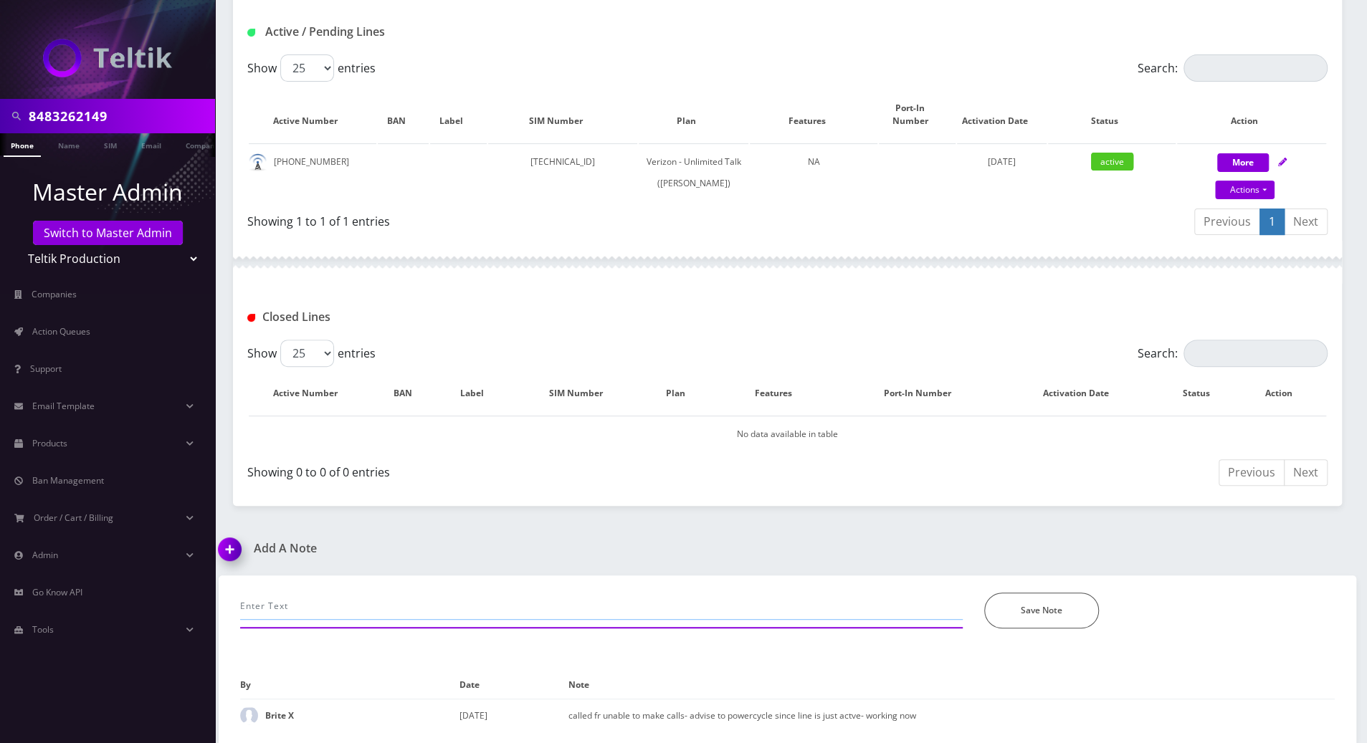
click at [365, 599] on input "text" at bounding box center [601, 606] width 723 height 27
paste input "Pin 47835484319 was un-stacked successfuly."
type input "called to reprocess payment on the same cc on file. Pin 47835484319 was un-stac…"
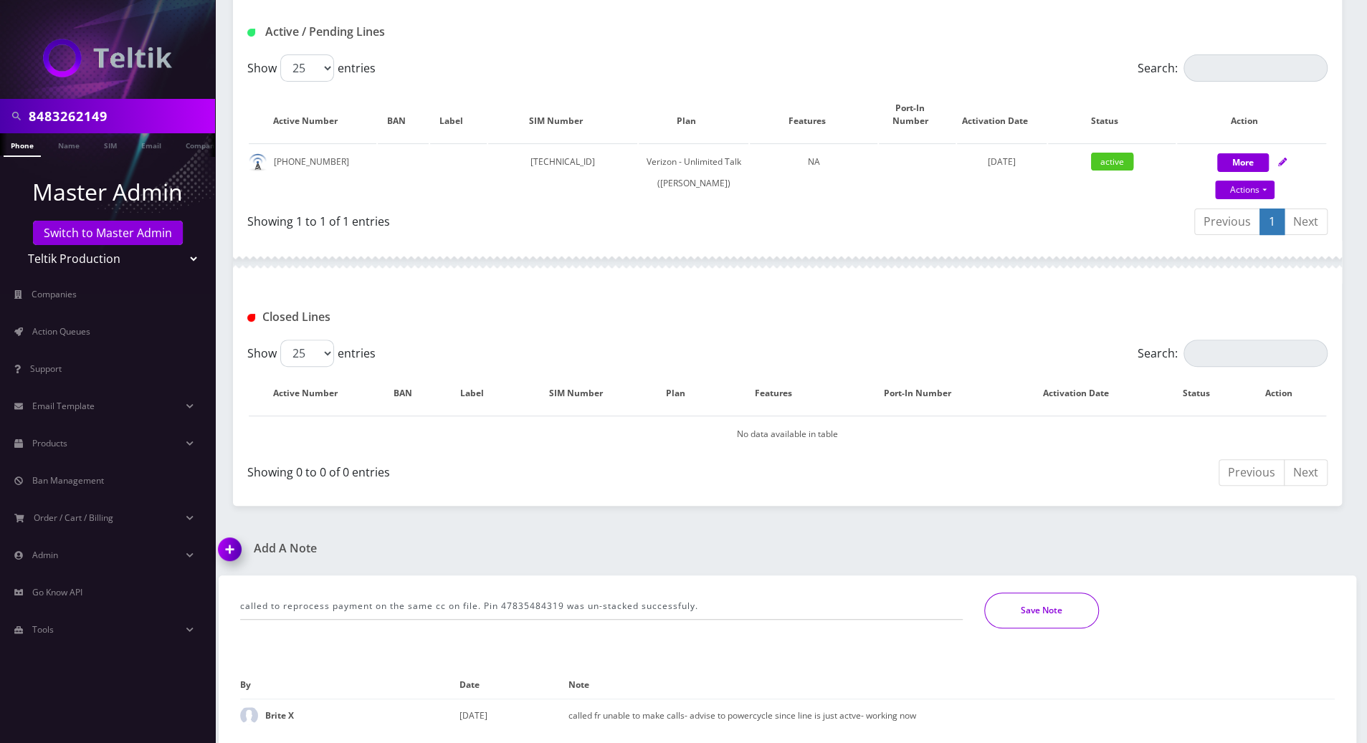
click at [1067, 619] on button "Save Note" at bounding box center [1041, 611] width 115 height 36
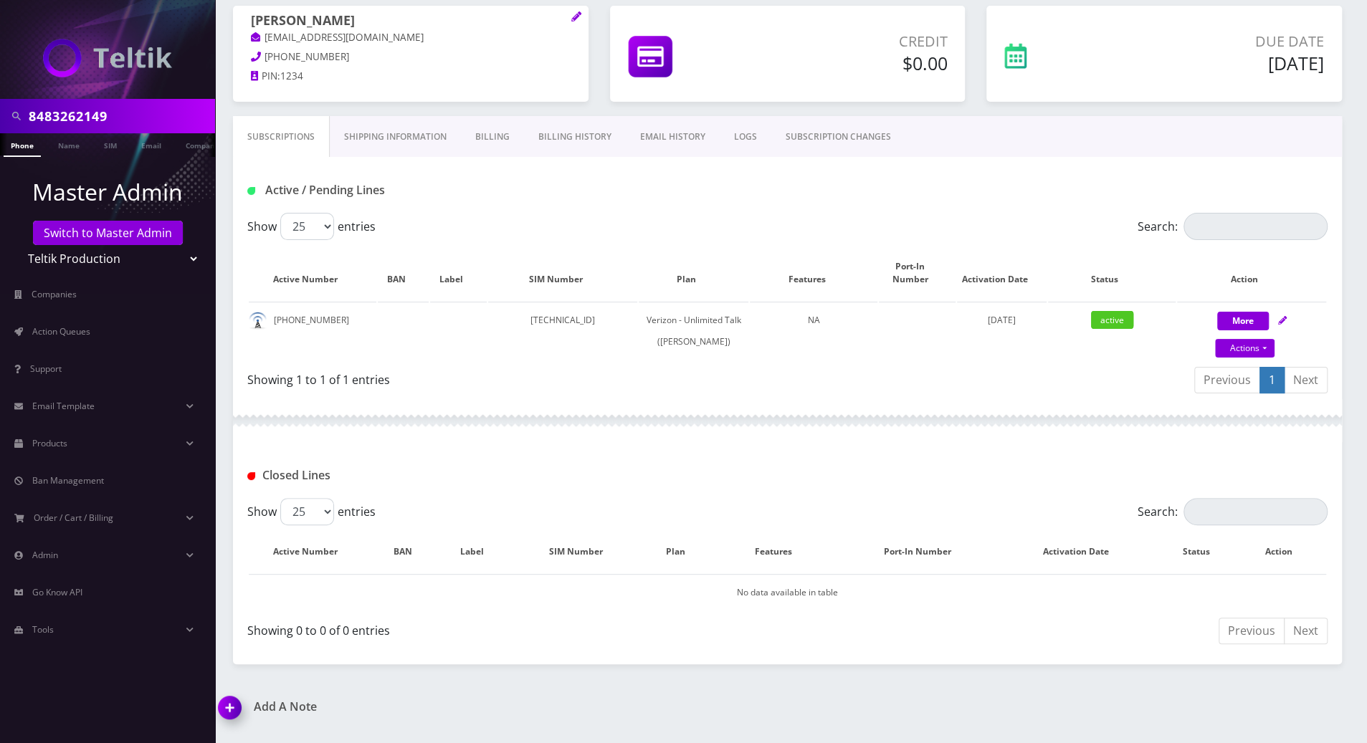
scroll to position [0, 0]
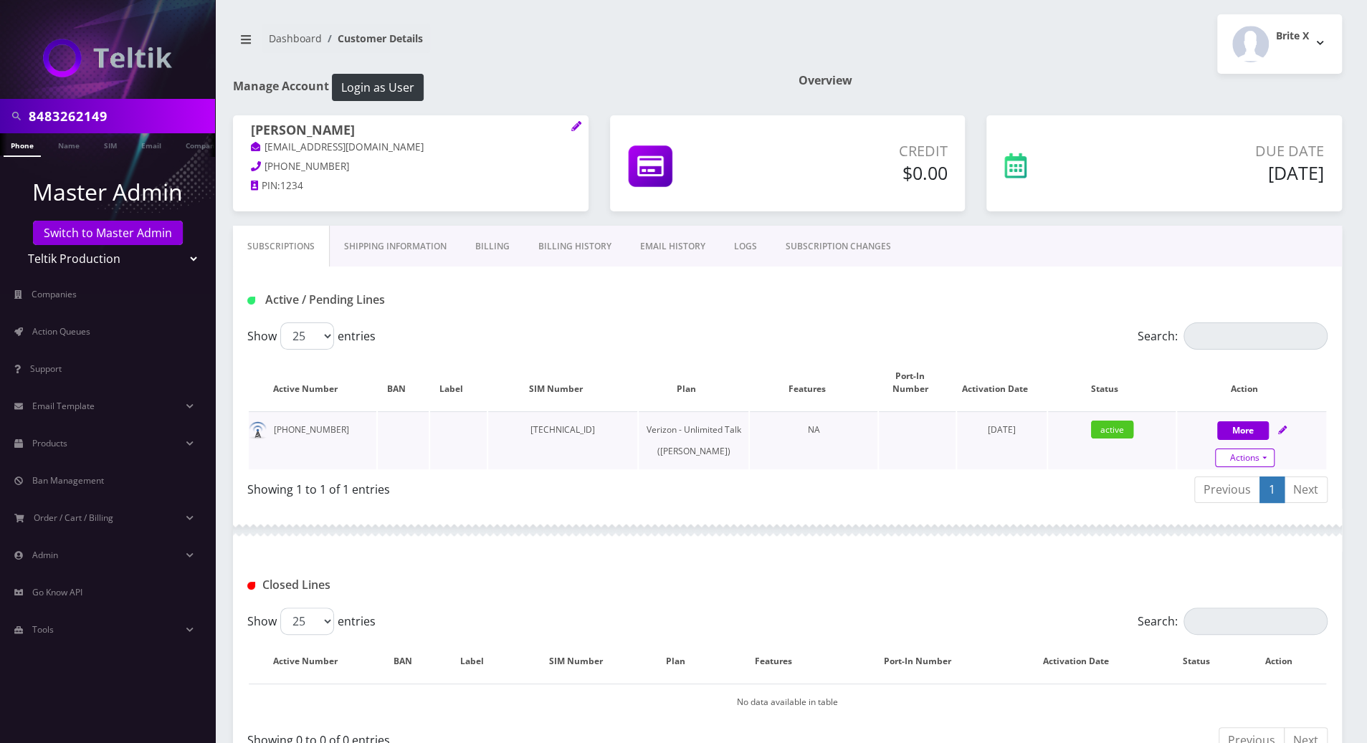
click at [1267, 449] on link "Actions" at bounding box center [1244, 458] width 59 height 19
click at [920, 531] on div at bounding box center [787, 530] width 1109 height 43
click at [743, 244] on link "LOGS" at bounding box center [746, 247] width 52 height 42
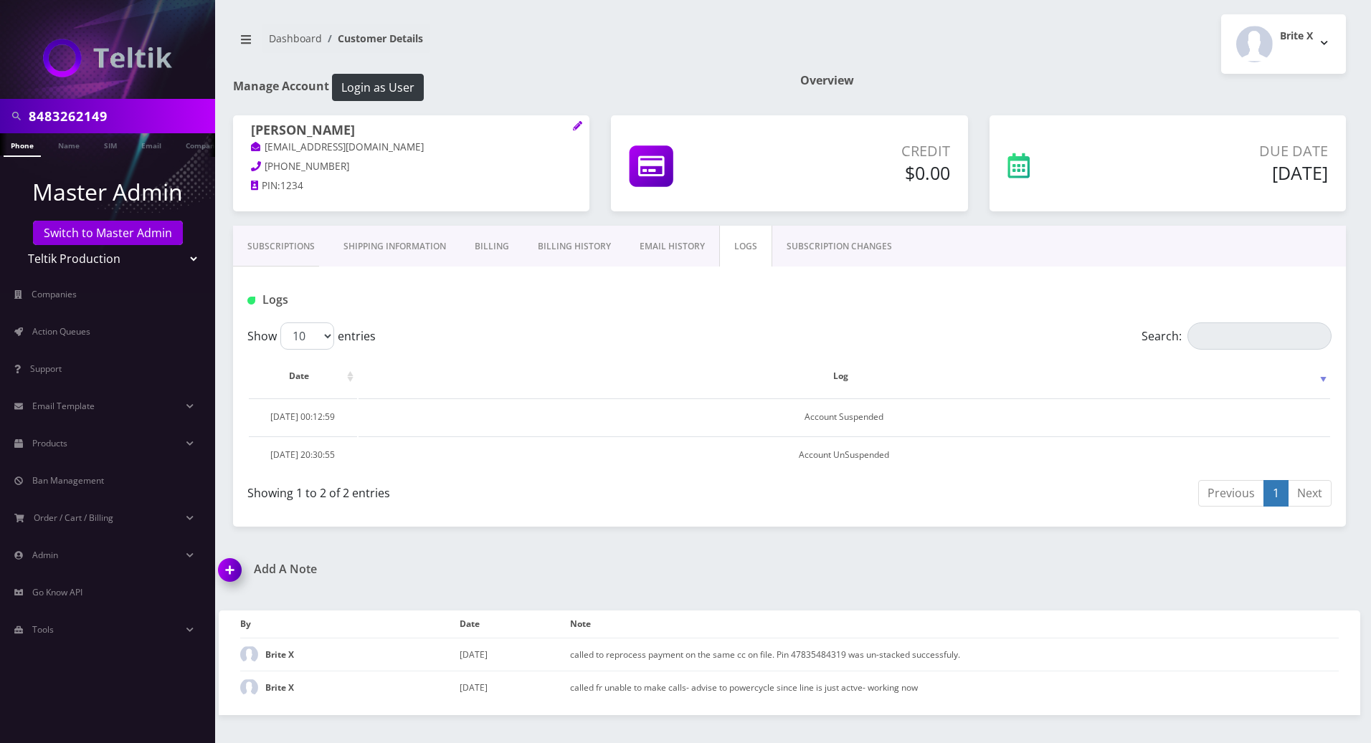
click at [824, 235] on link "SUBSCRIPTION CHANGES" at bounding box center [839, 247] width 134 height 42
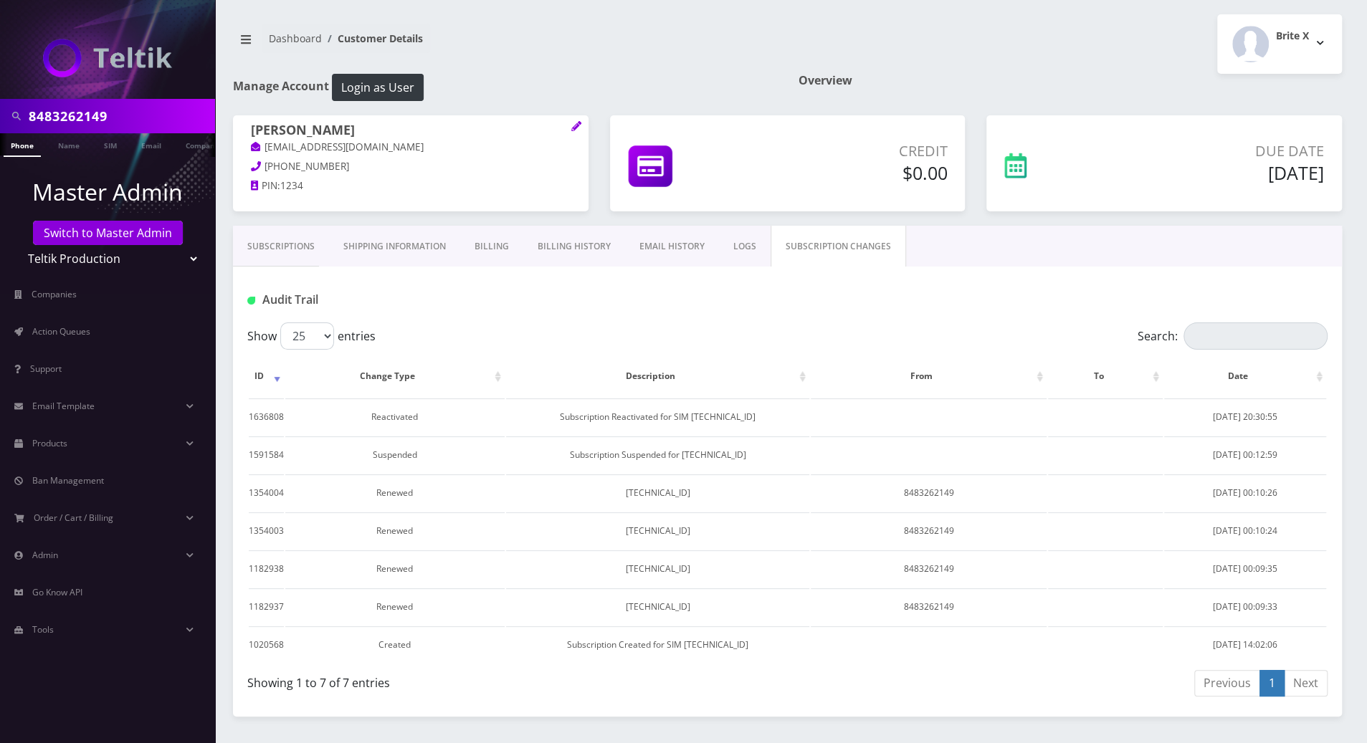
click at [259, 249] on link "Subscriptions" at bounding box center [281, 247] width 96 height 42
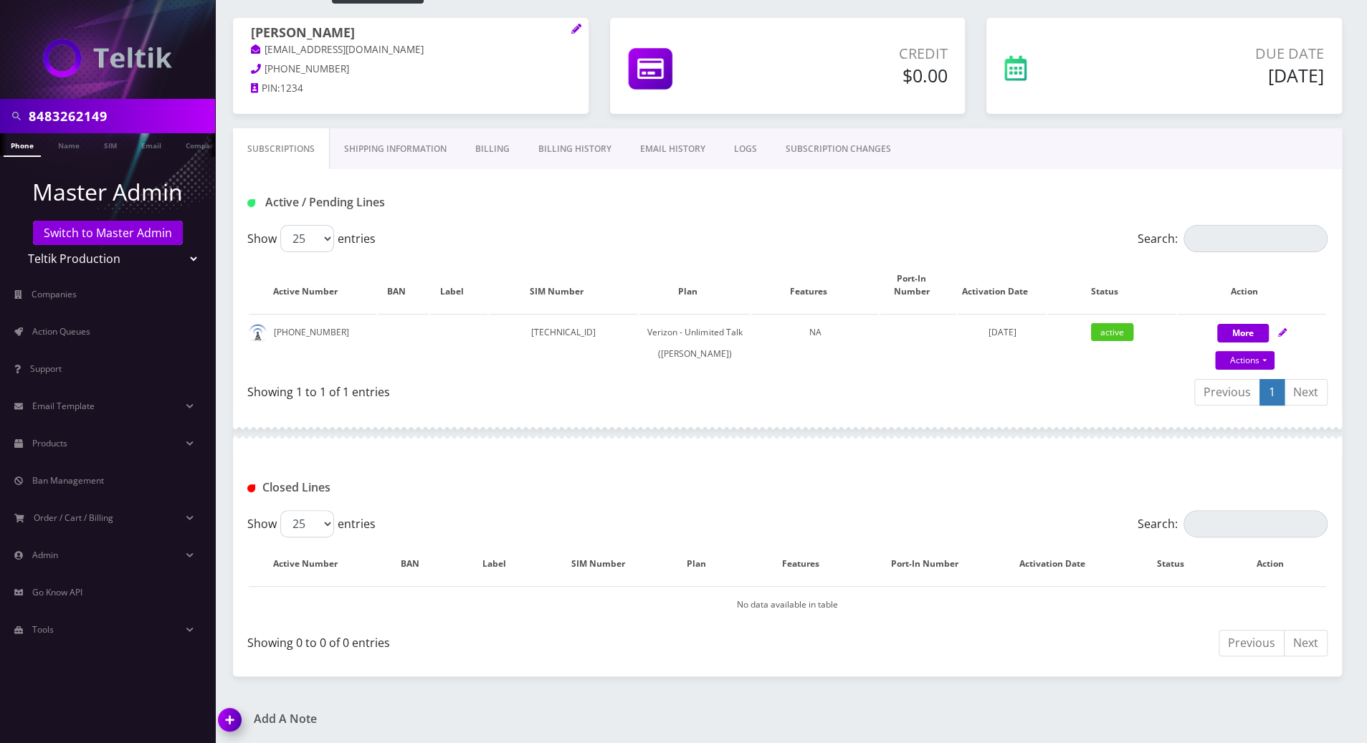
scroll to position [191, 0]
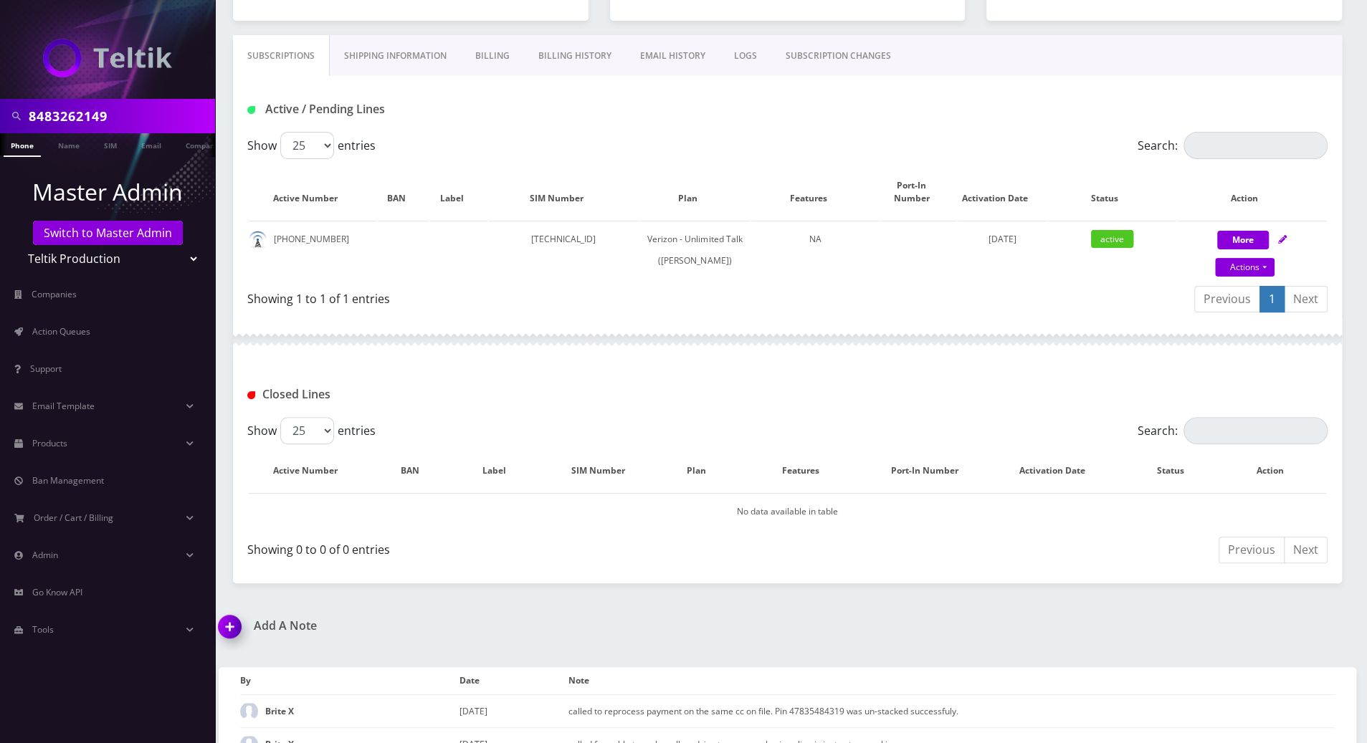
click at [725, 569] on div "Showing 0 to 0 of 0 entries" at bounding box center [517, 552] width 540 height 34
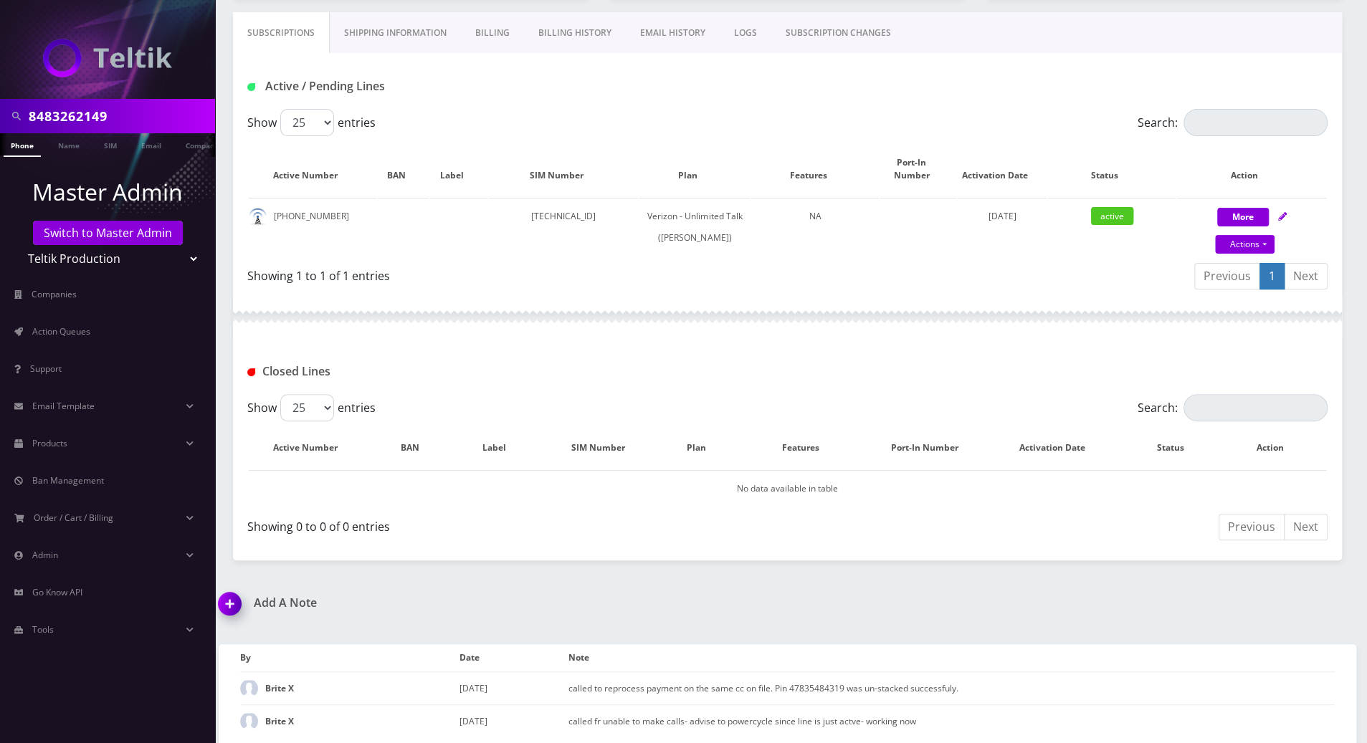
scroll to position [225, 0]
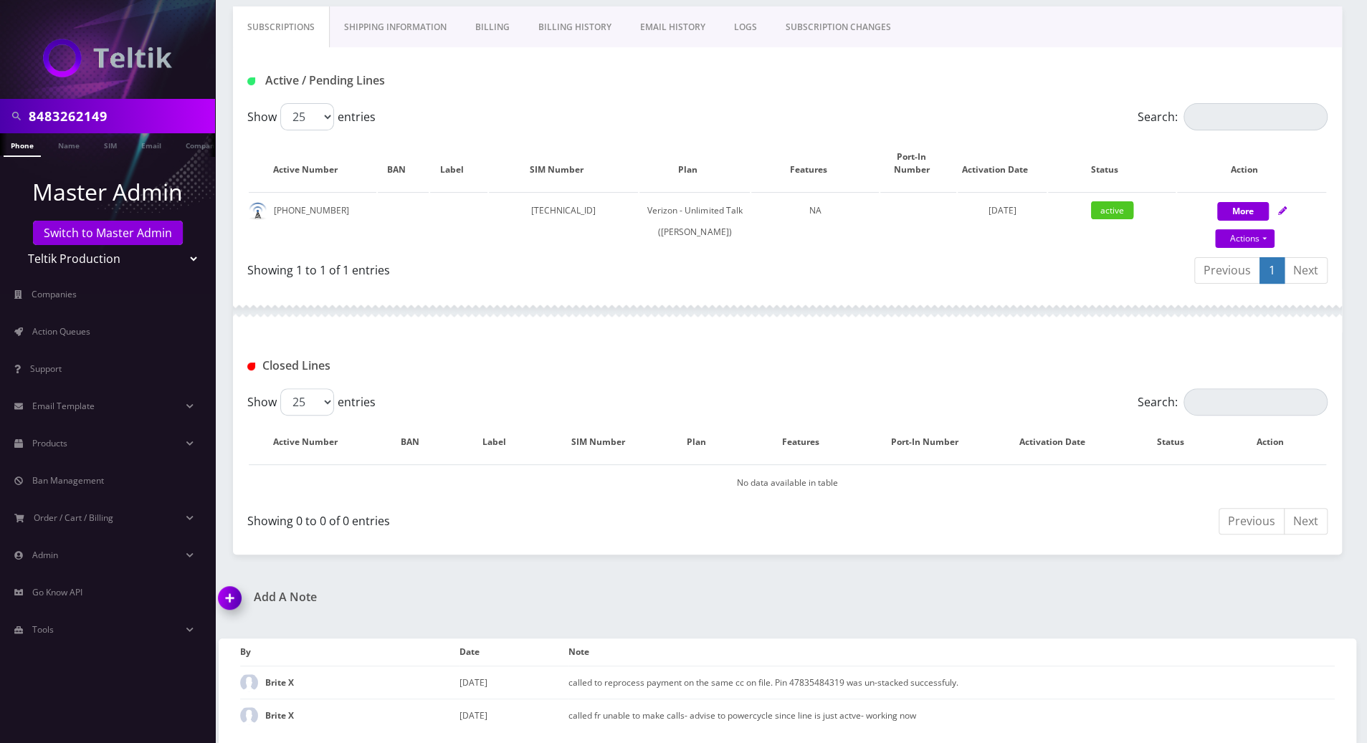
click at [31, 662] on nav "8483262149 Phone Name SIM Email Company Customer Master Admin Switch to Master …" at bounding box center [107, 371] width 215 height 743
